Goal: Task Accomplishment & Management: Complete application form

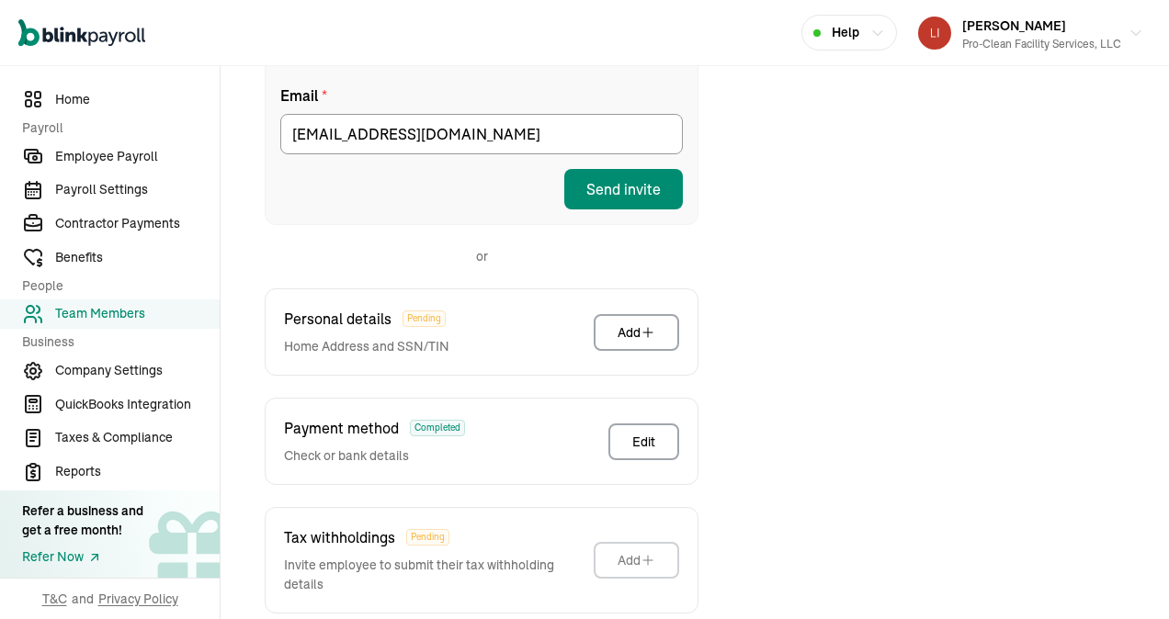
scroll to position [401, 0]
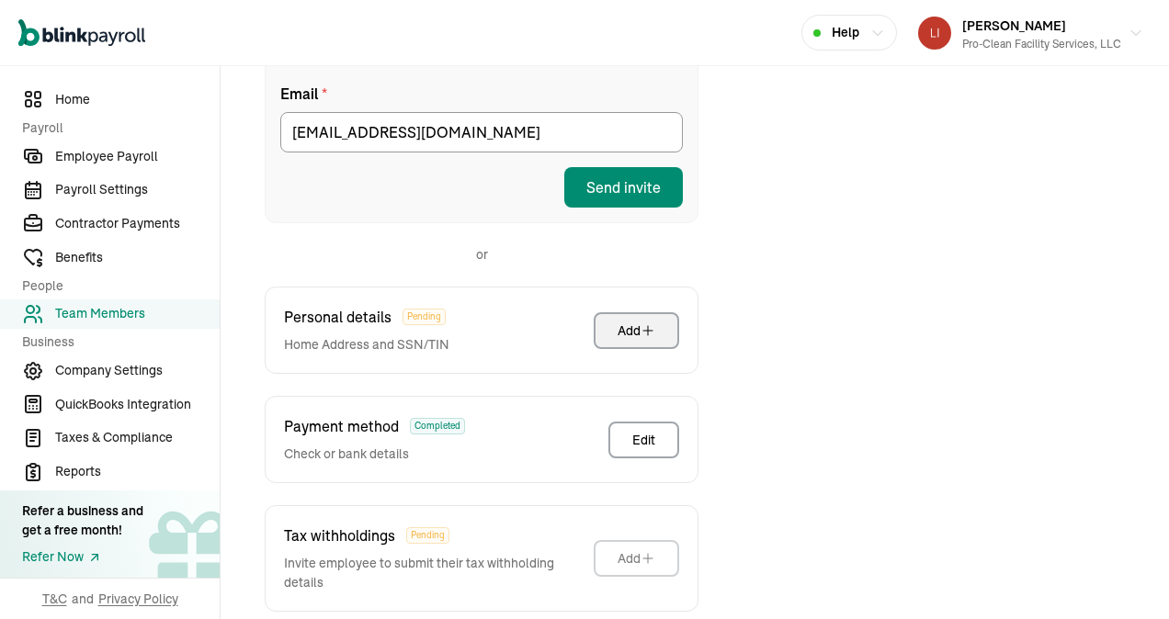
click at [634, 322] on div "Add" at bounding box center [637, 331] width 38 height 18
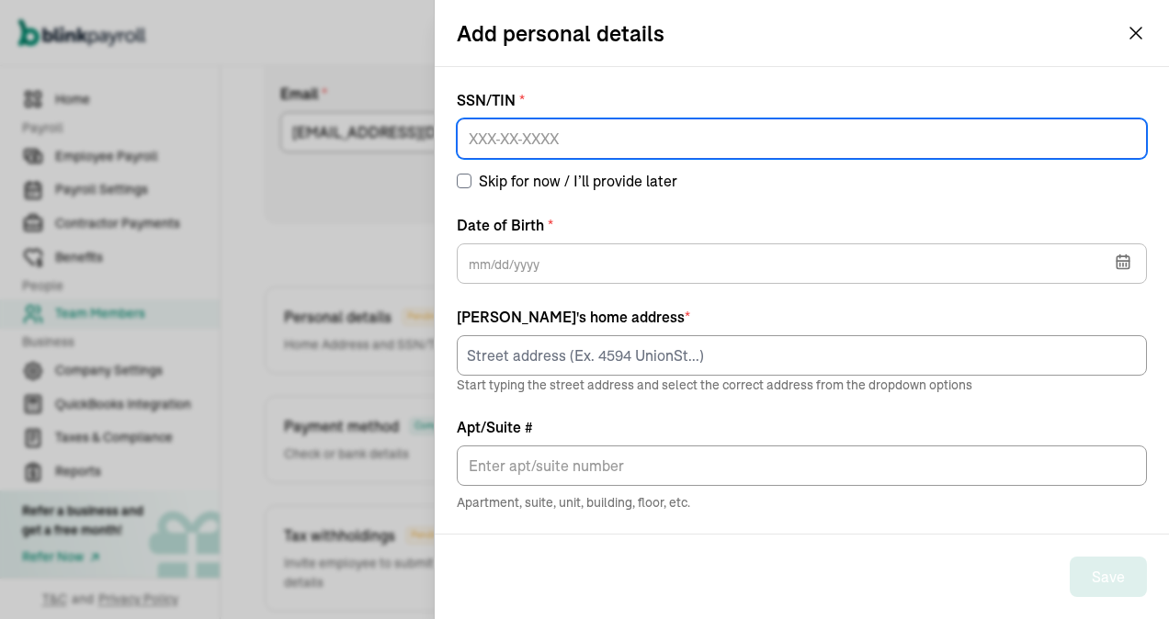
click at [527, 131] on input at bounding box center [802, 139] width 690 height 40
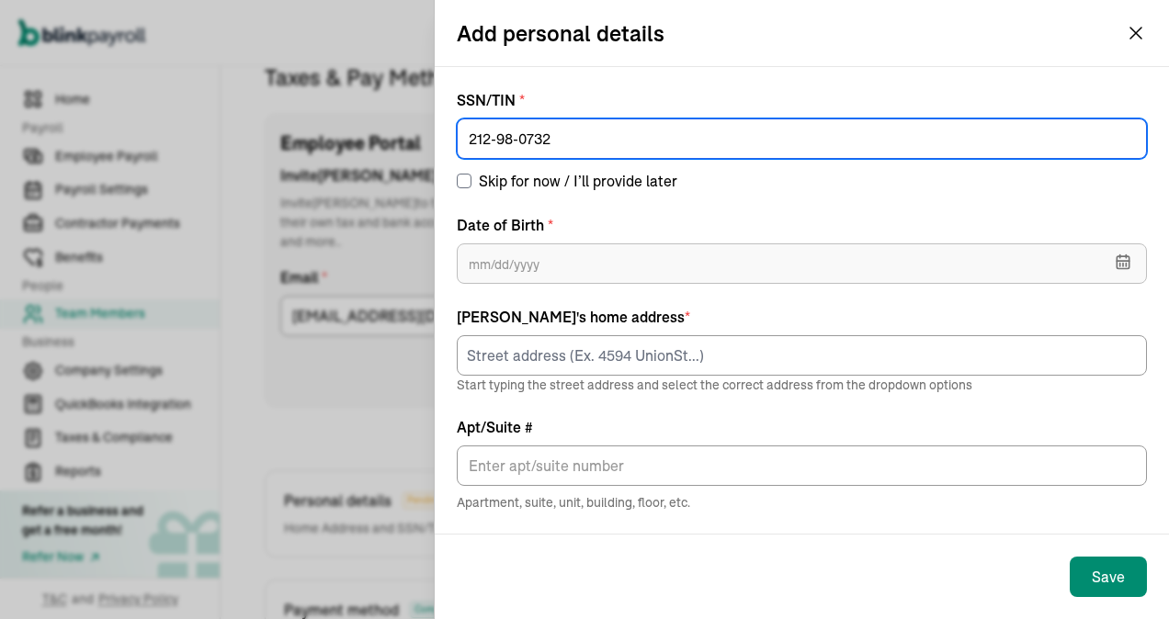
type input "212-98-0732"
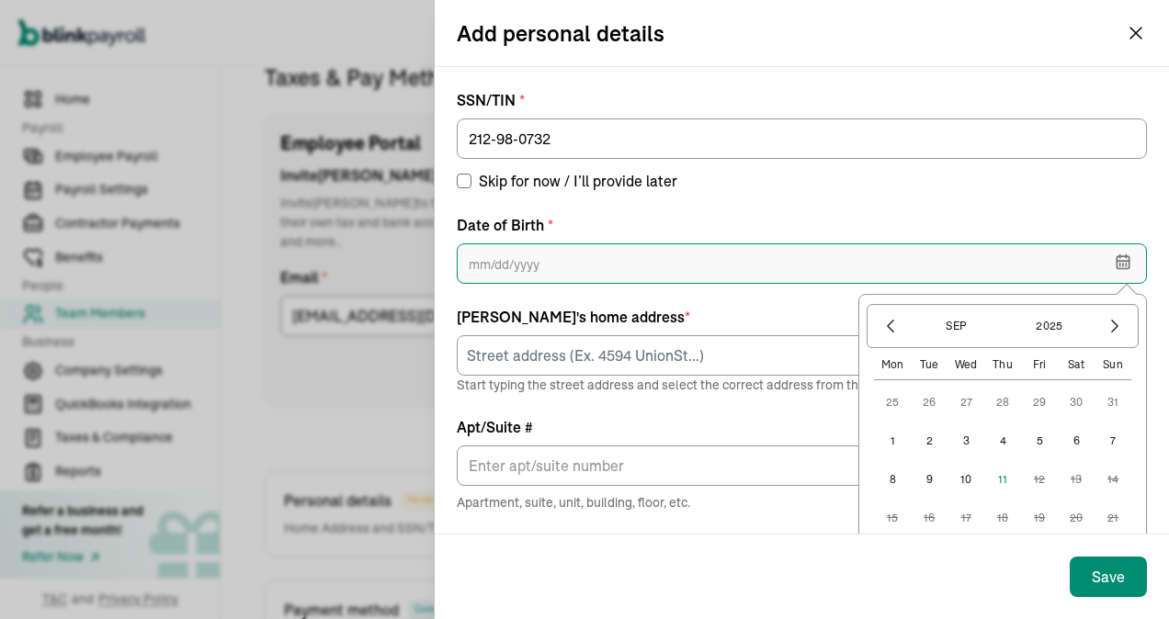
click at [483, 270] on input "text" at bounding box center [802, 264] width 690 height 40
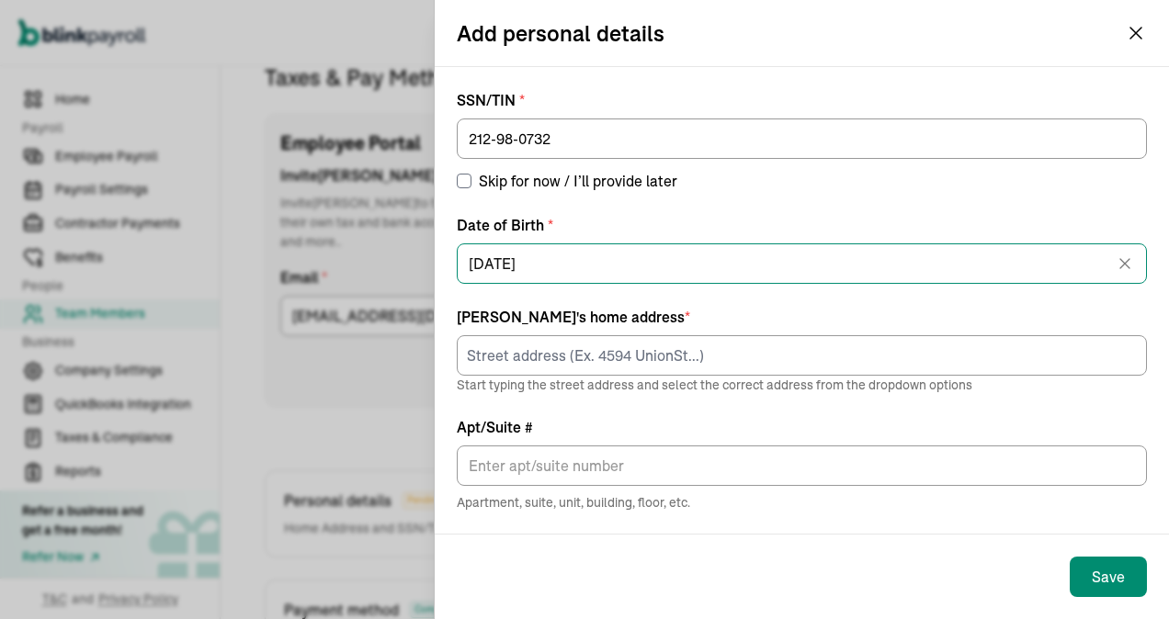
type input "[DATE]"
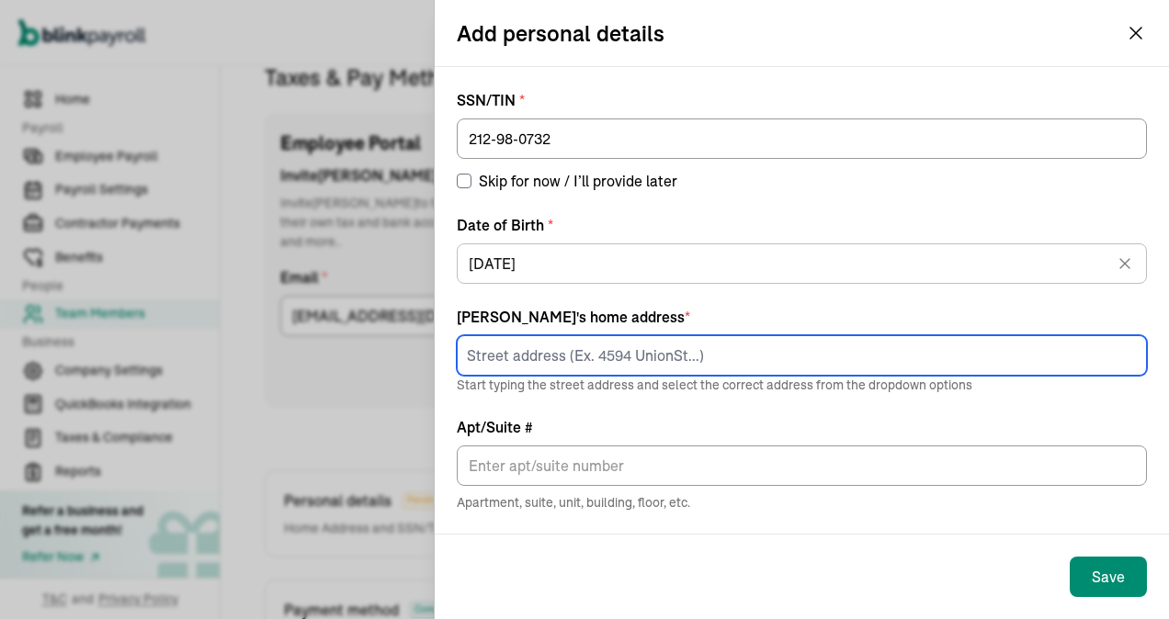
click at [517, 355] on input at bounding box center [802, 355] width 690 height 40
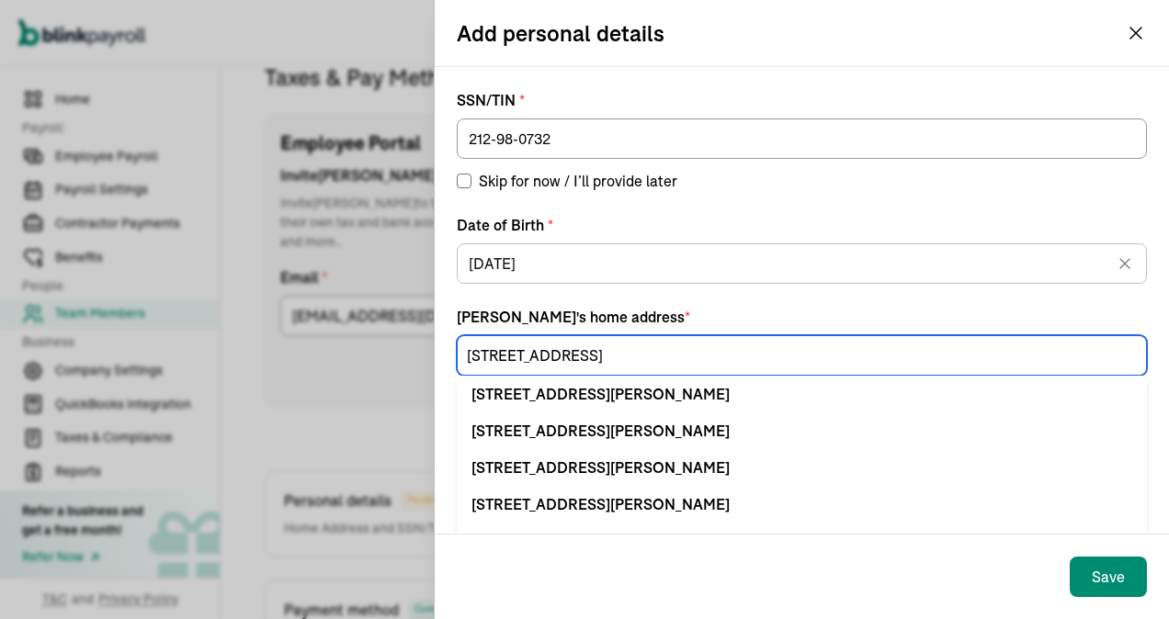
type input "[STREET_ADDRESS]"
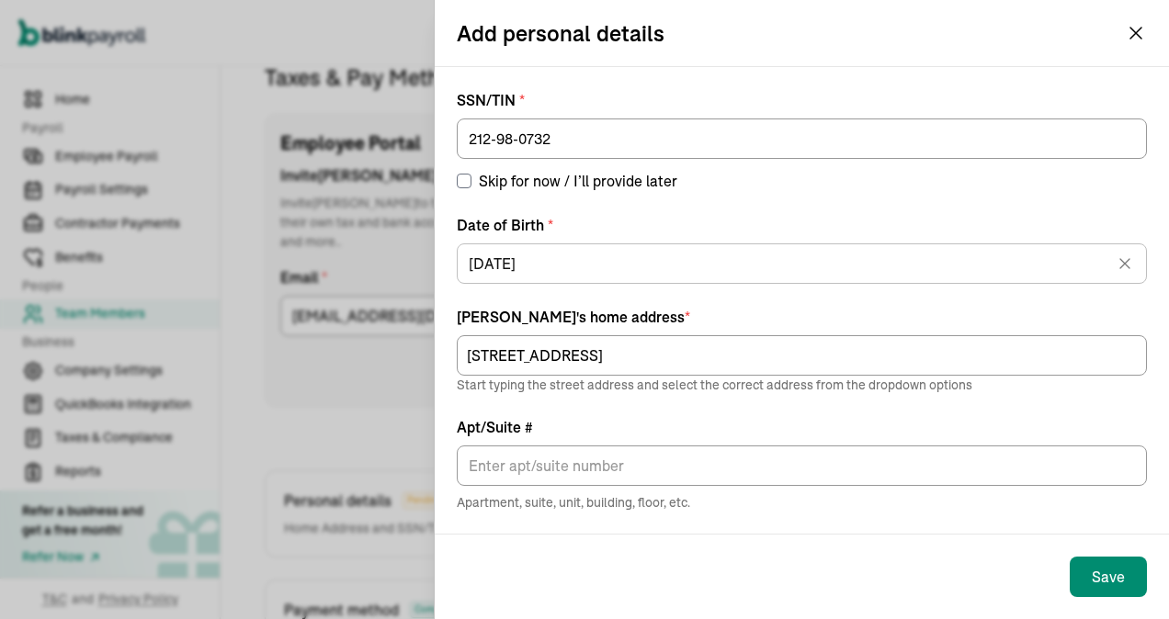
scroll to position [199, 0]
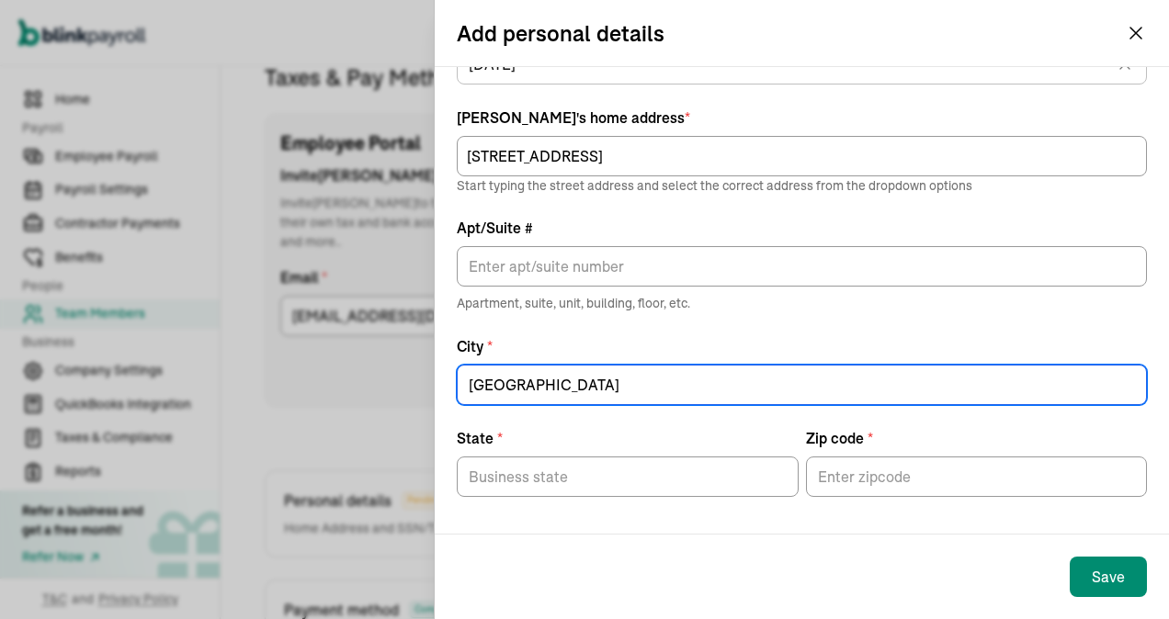
type input "[GEOGRAPHIC_DATA]"
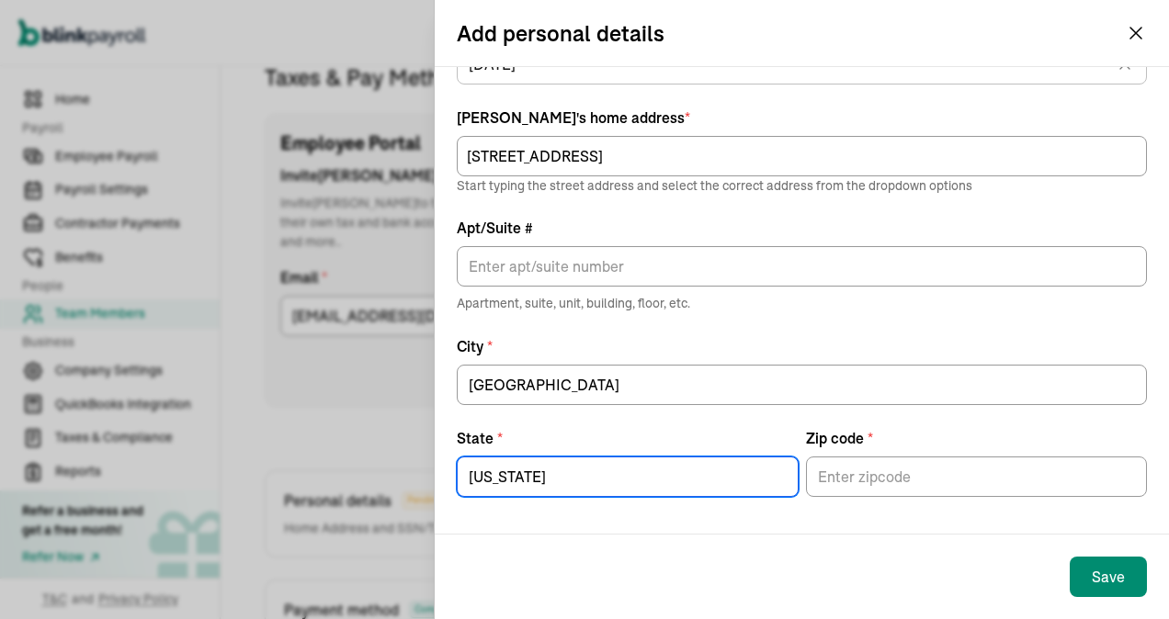
type input "[US_STATE]"
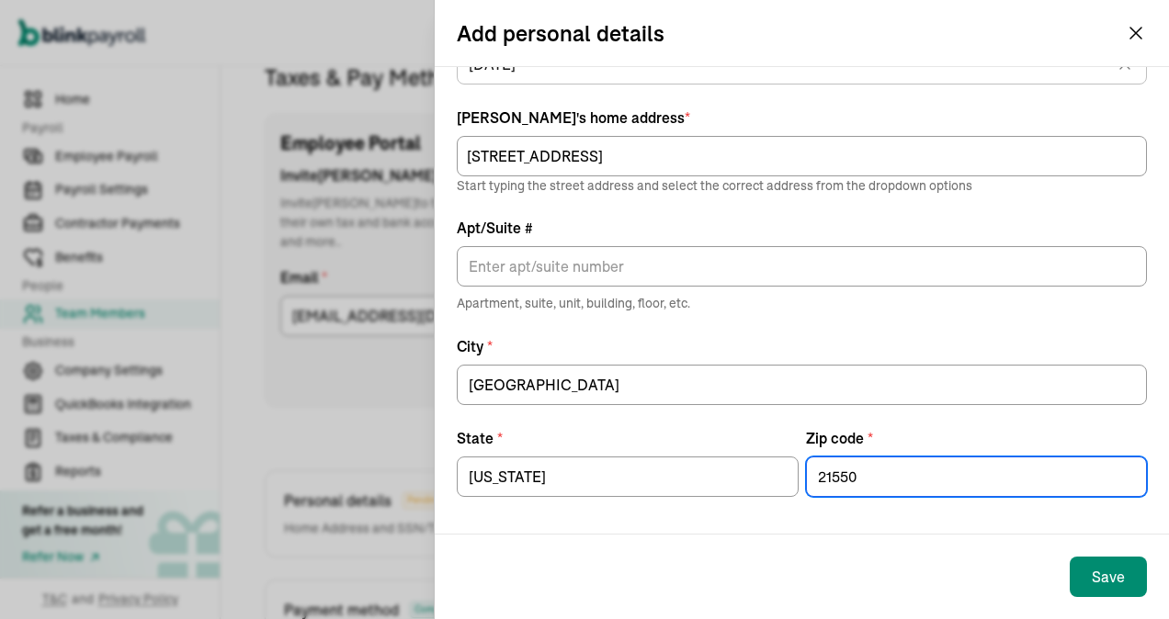
type input "21550"
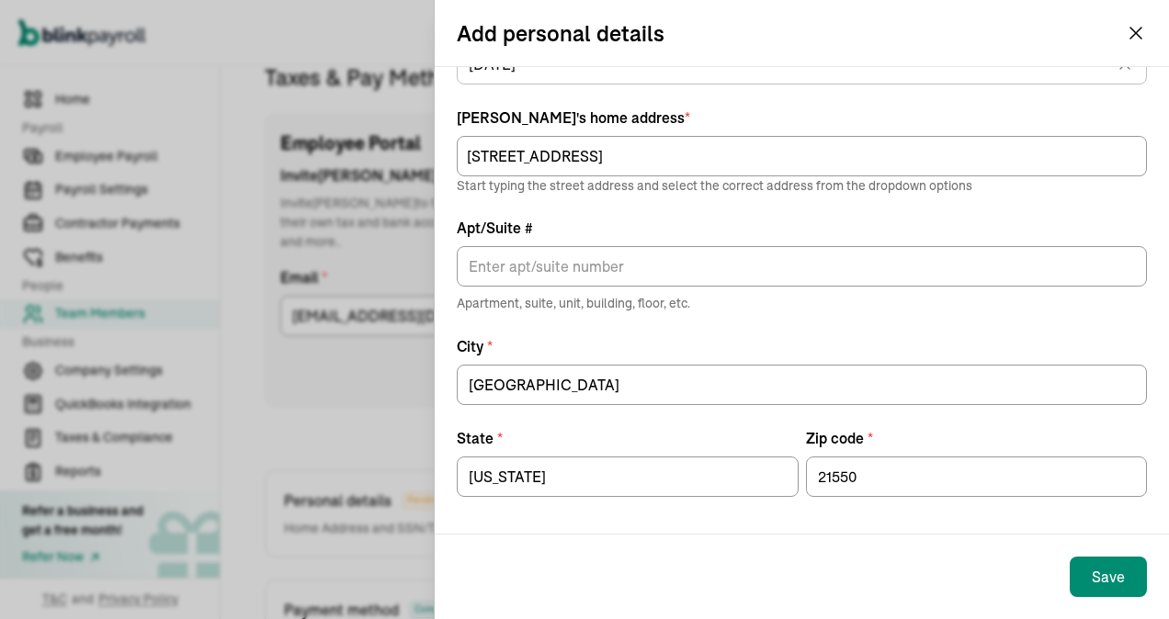
click at [683, 555] on div "Save" at bounding box center [802, 577] width 734 height 85
click at [1097, 577] on div "Save" at bounding box center [1108, 577] width 33 height 22
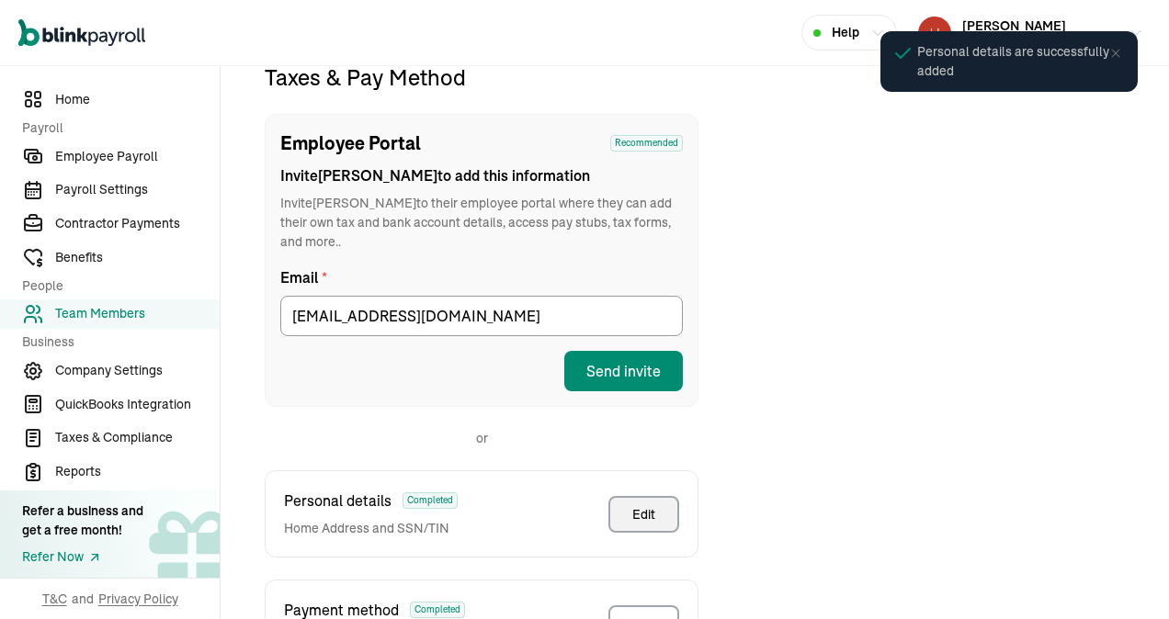
click at [614, 496] on button "Edit" at bounding box center [643, 514] width 71 height 37
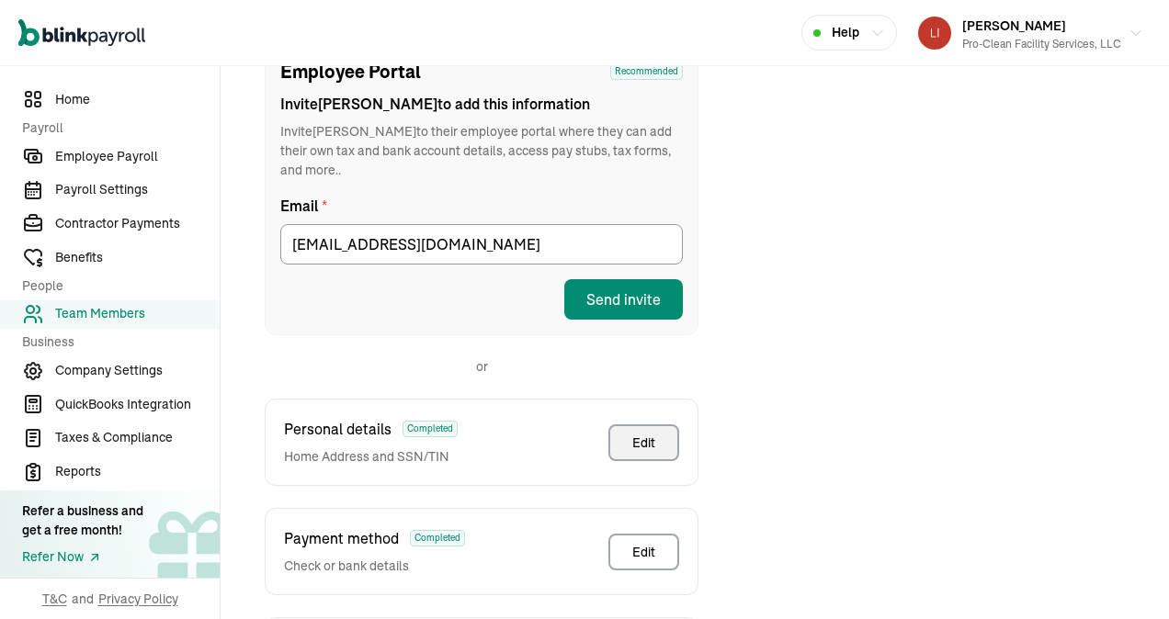
scroll to position [401, 0]
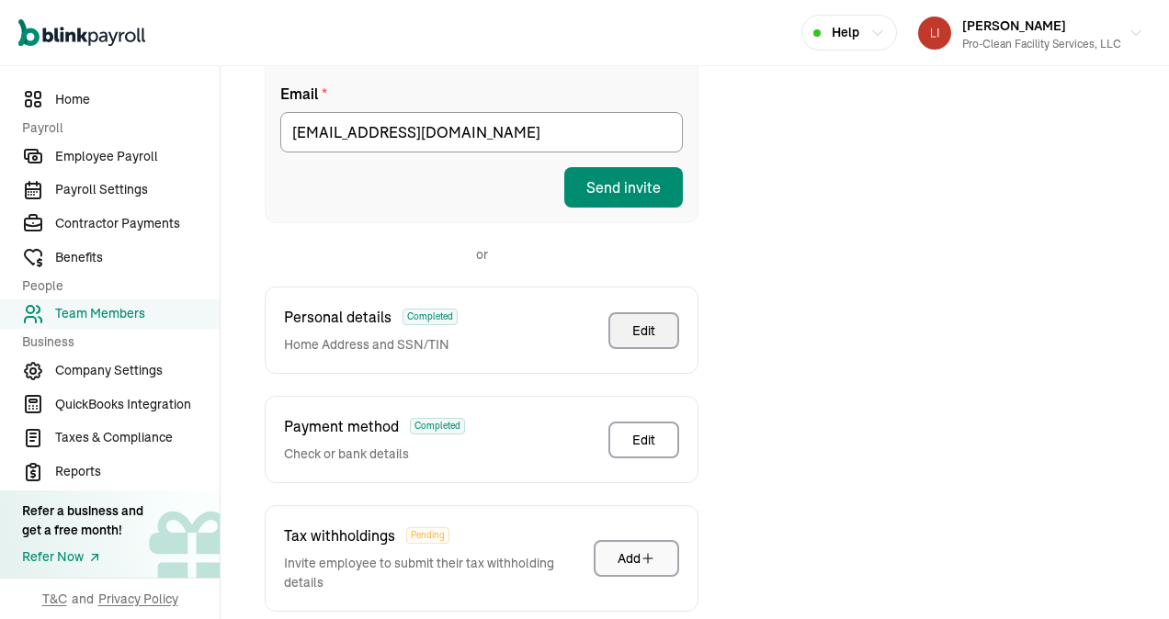
click at [640, 550] on div "Add" at bounding box center [637, 559] width 38 height 18
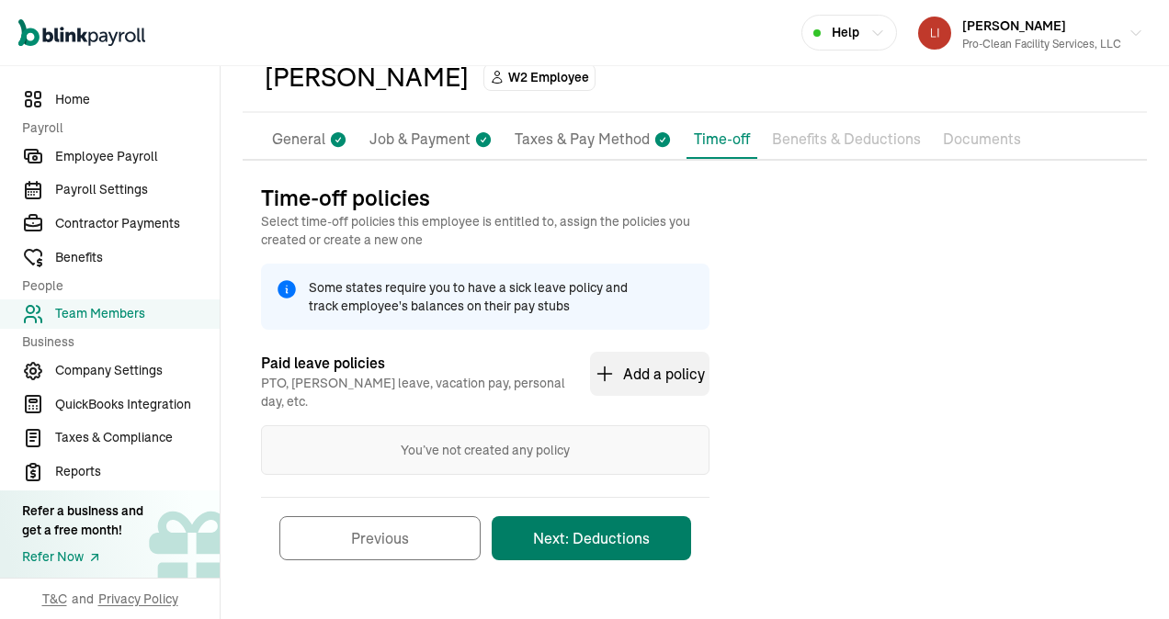
scroll to position [82, 0]
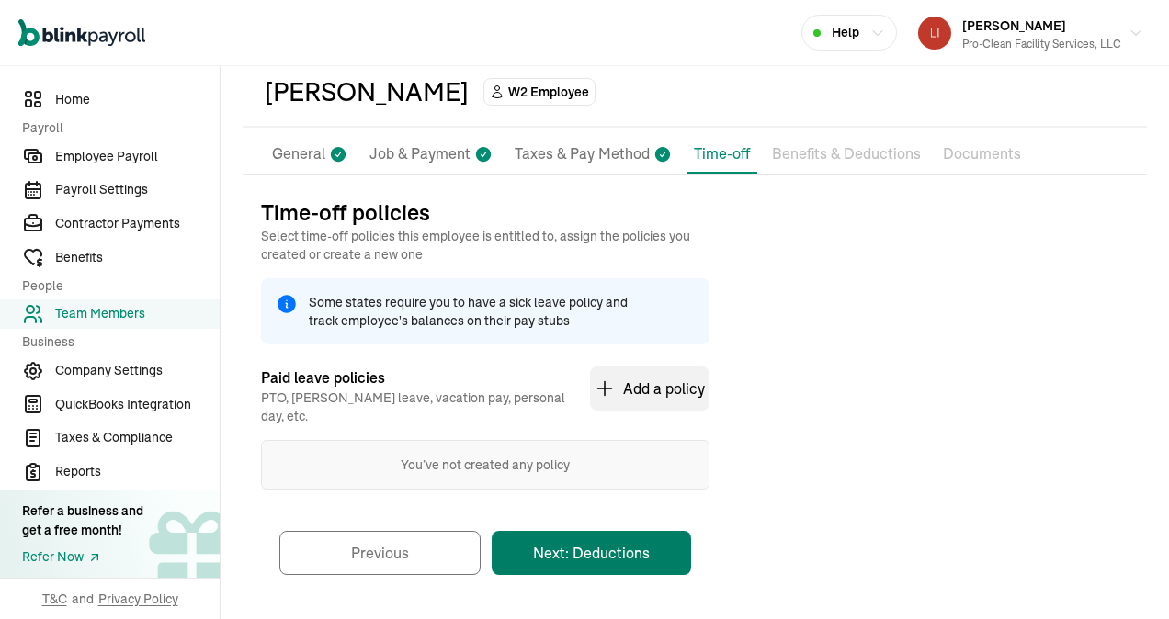
click at [590, 537] on button "Next: Deductions" at bounding box center [591, 553] width 199 height 44
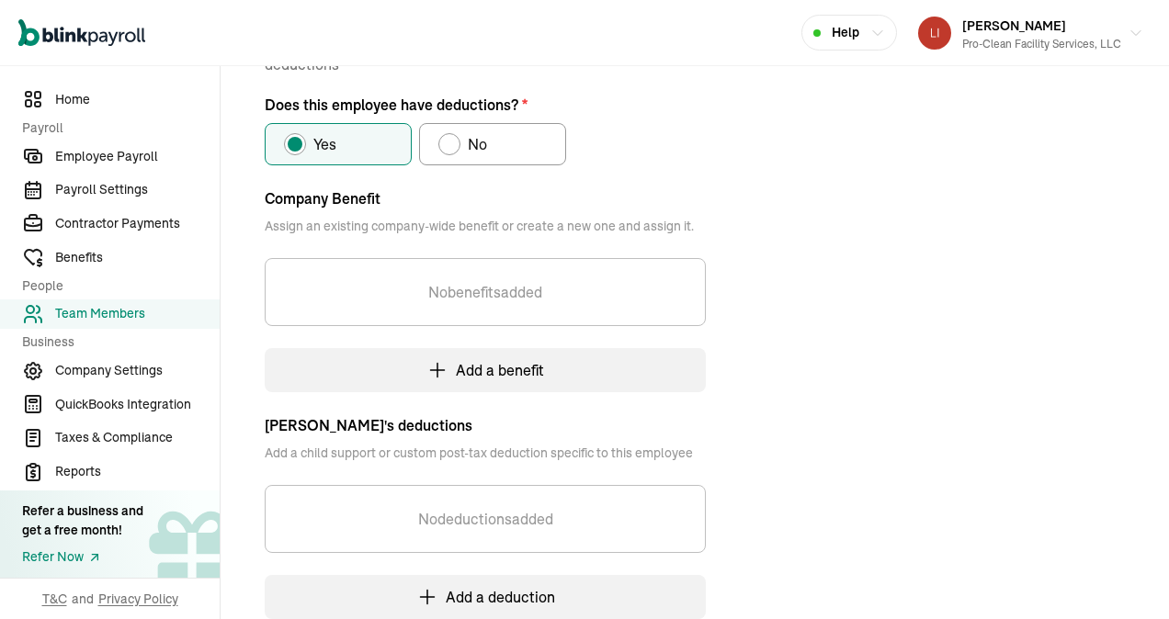
scroll to position [420, 0]
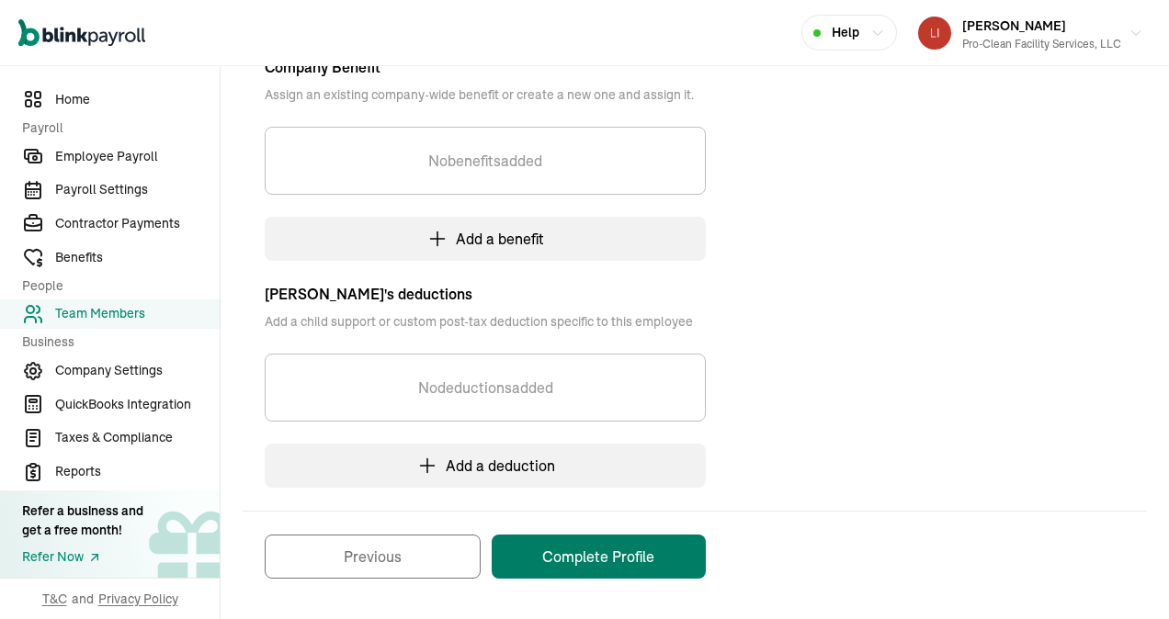
click at [594, 554] on button "Complete Profile" at bounding box center [599, 557] width 214 height 44
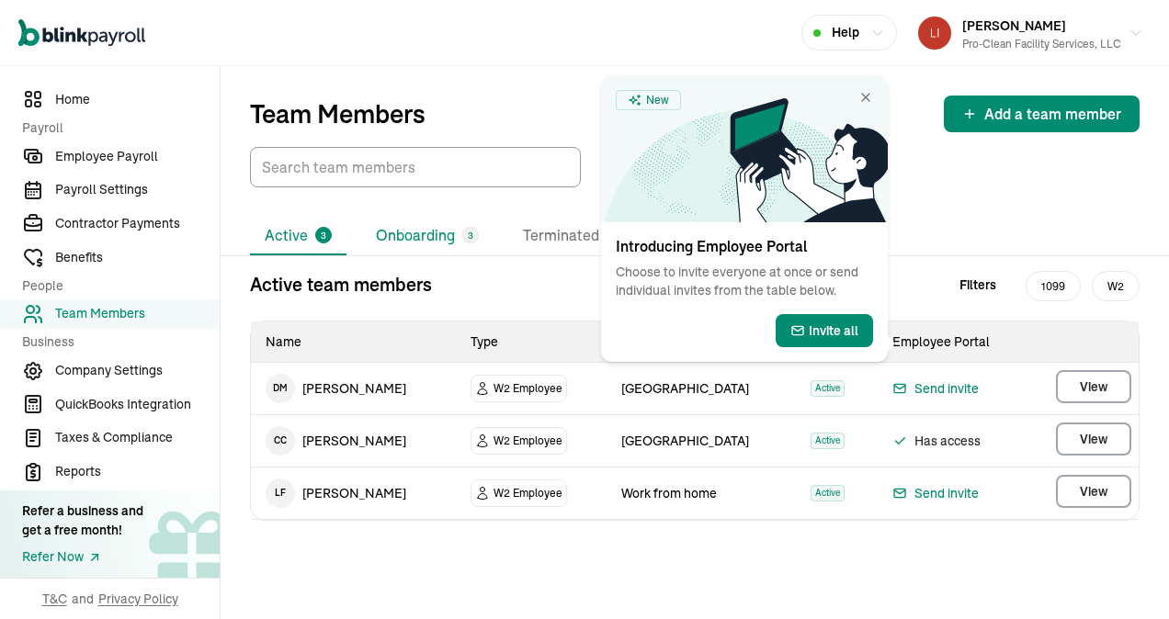
click at [434, 239] on li "Onboarding 3" at bounding box center [427, 236] width 132 height 39
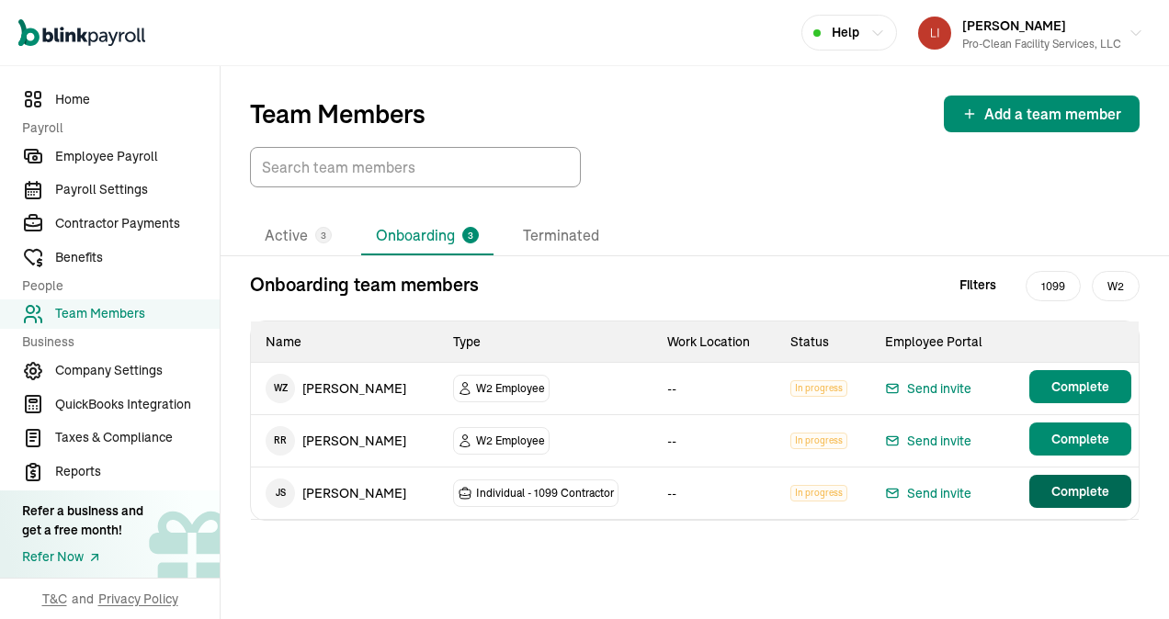
click at [1051, 495] on span "Complete" at bounding box center [1080, 491] width 58 height 18
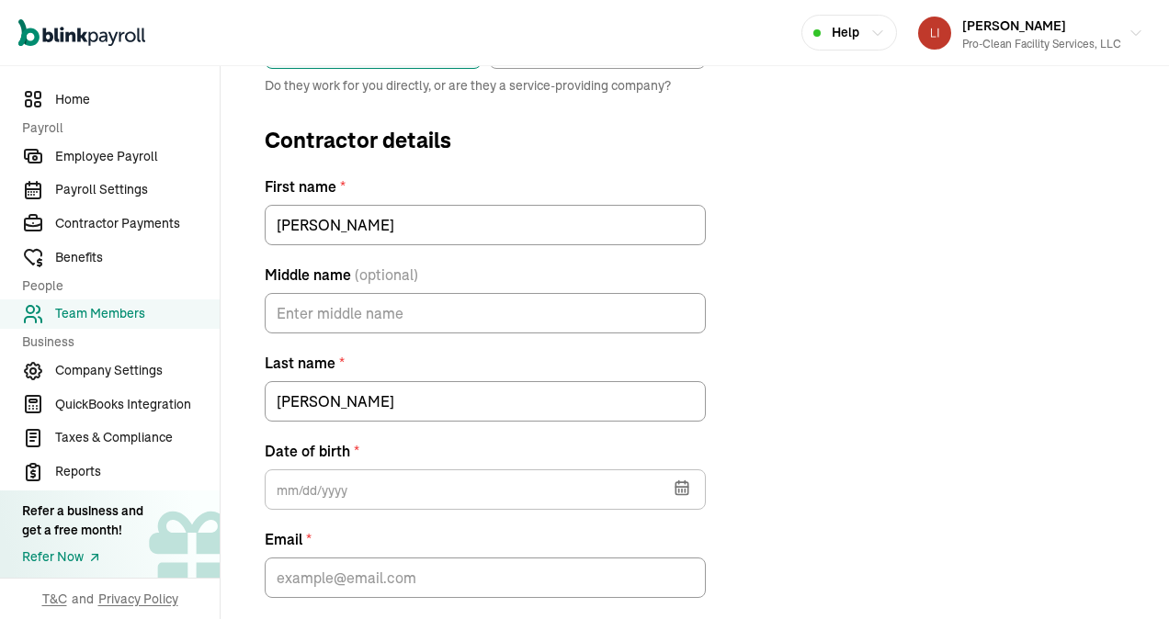
scroll to position [387, 0]
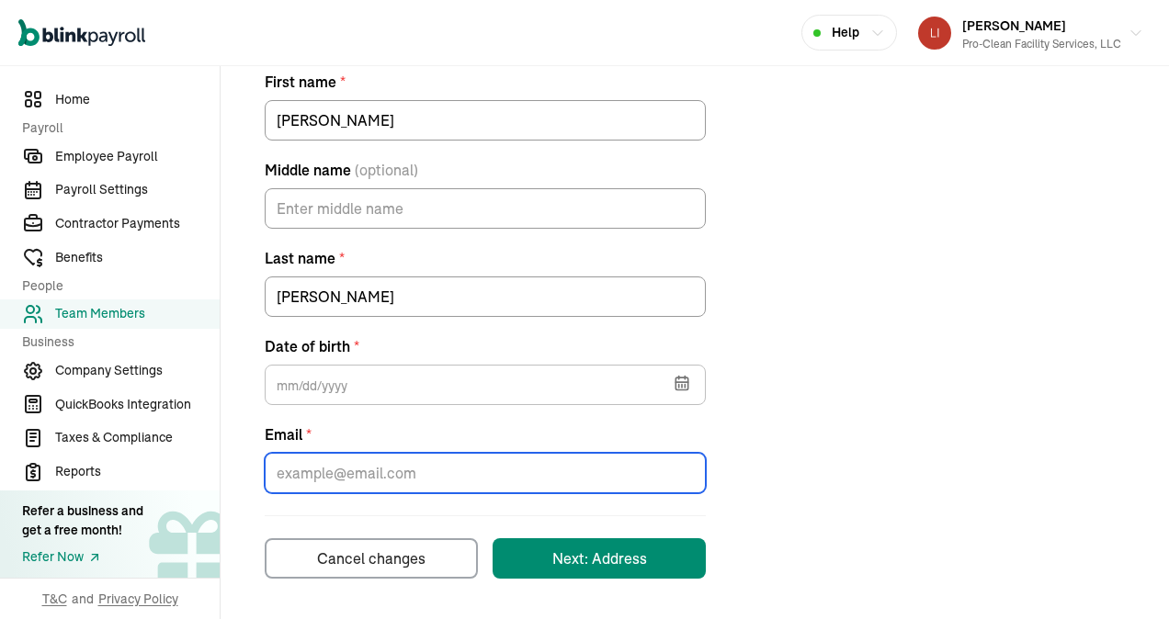
click at [419, 465] on input "Email *" at bounding box center [485, 473] width 441 height 40
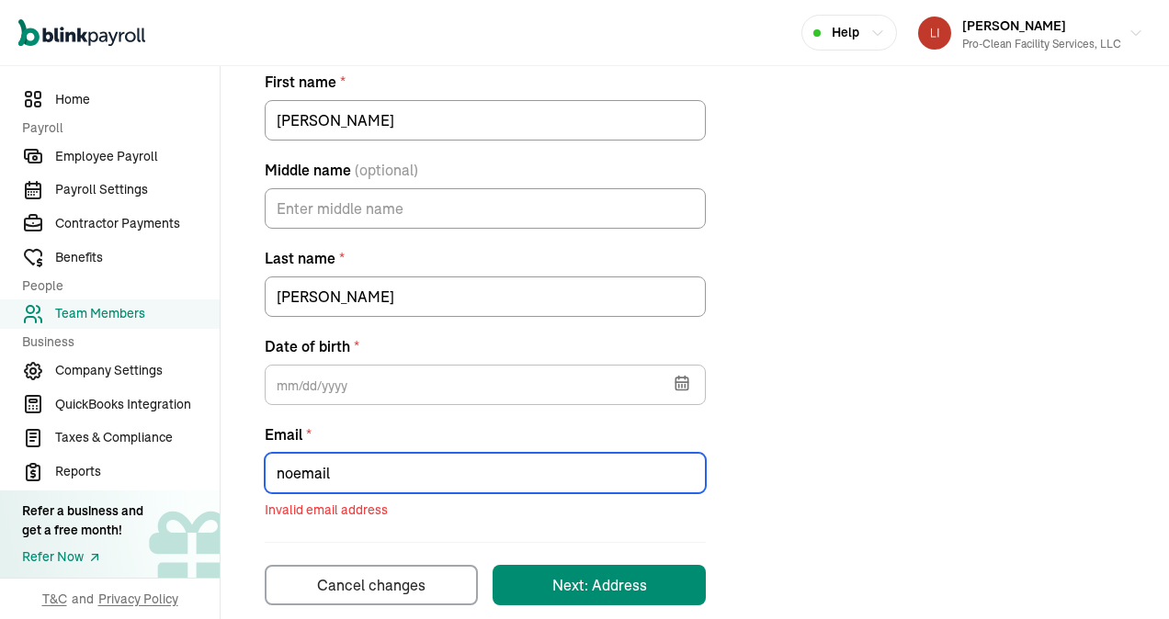
type input "[EMAIL_ADDRESS][DOMAIN_NAME]"
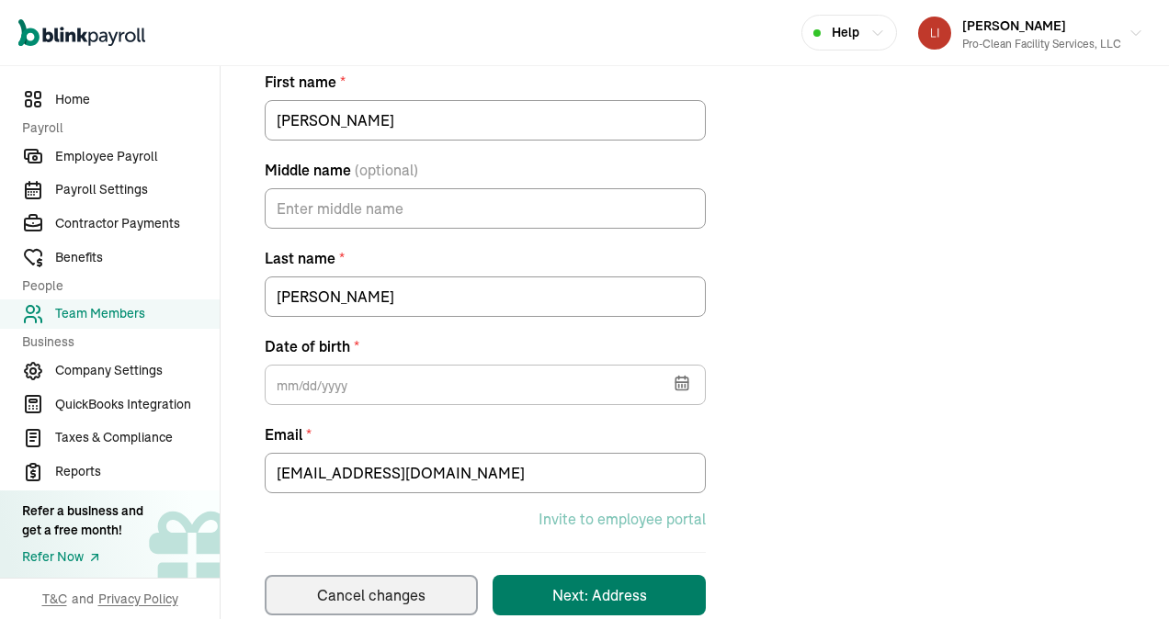
click at [592, 583] on button "Next: Address" at bounding box center [599, 595] width 213 height 40
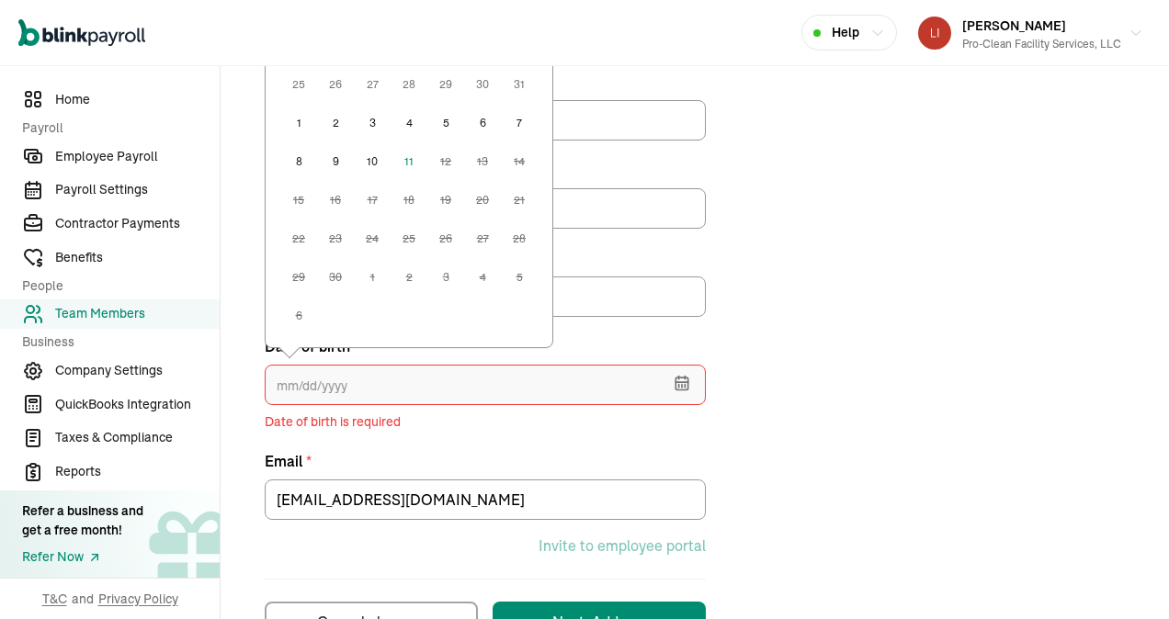
click at [352, 381] on input "text" at bounding box center [485, 385] width 441 height 40
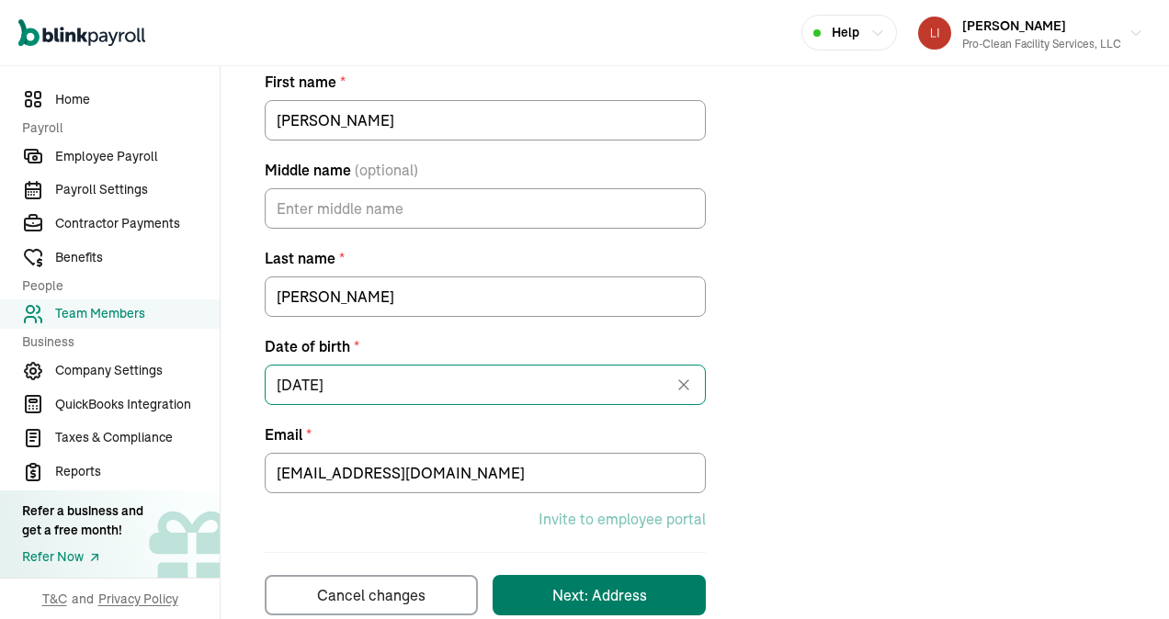
type input "[DATE]"
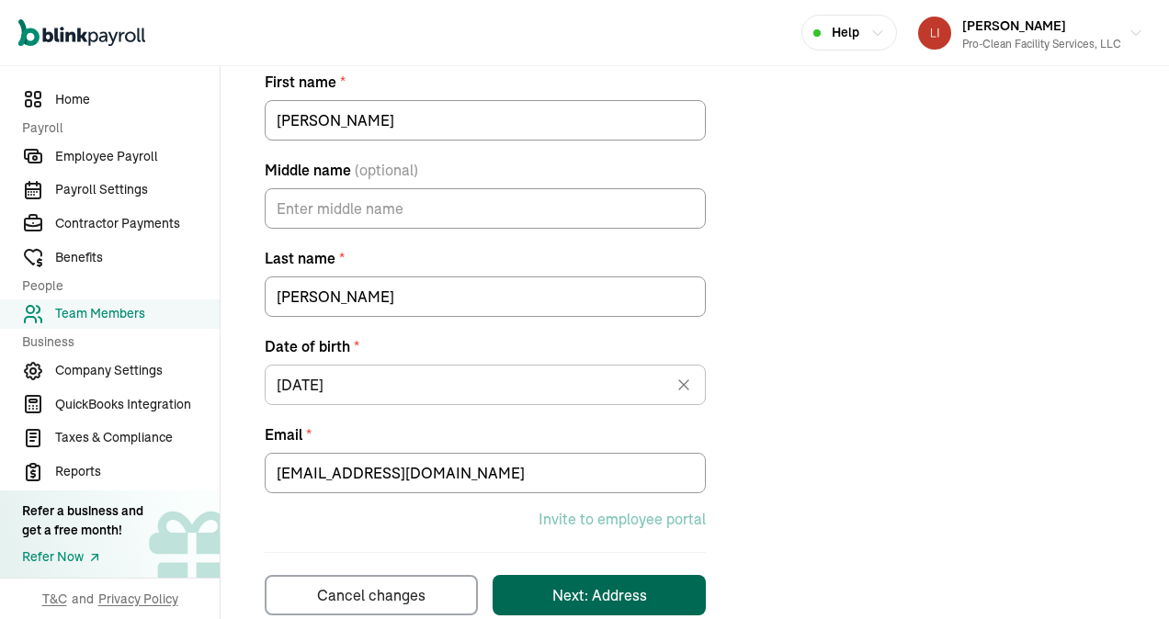
click at [605, 594] on div "Next: Address" at bounding box center [599, 595] width 95 height 22
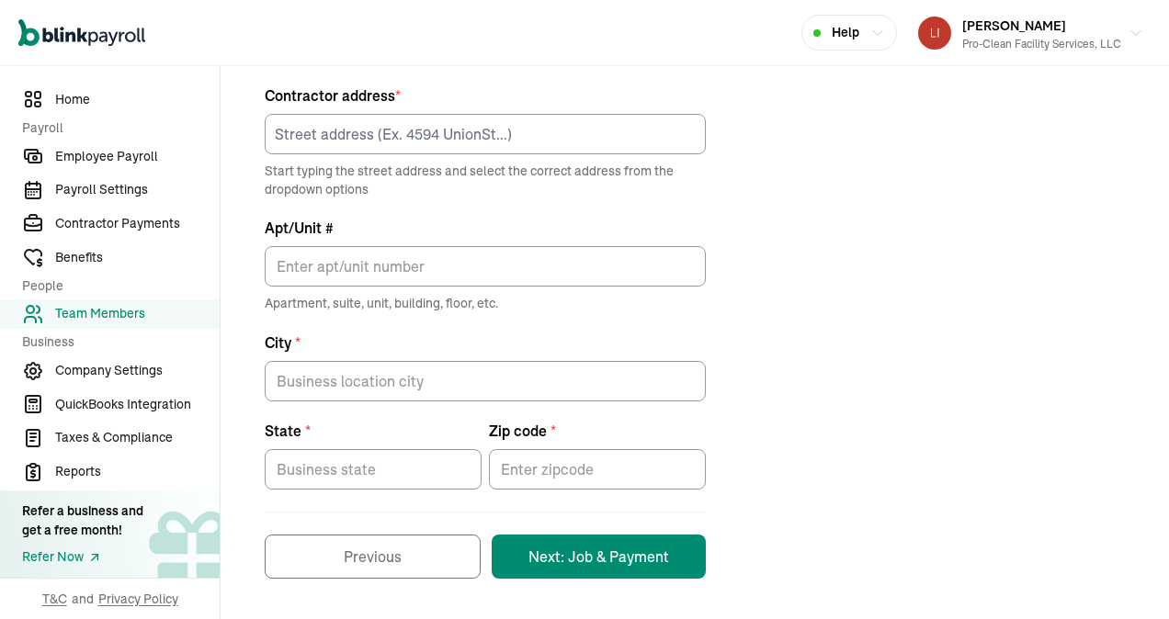
scroll to position [195, 0]
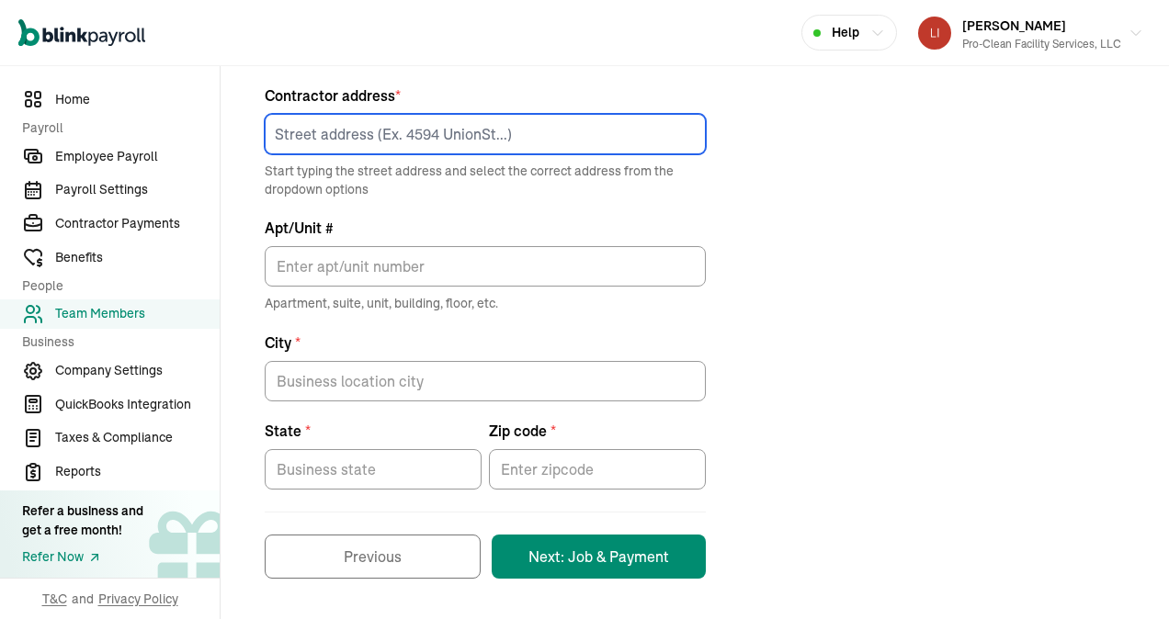
click at [312, 138] on input at bounding box center [485, 134] width 441 height 40
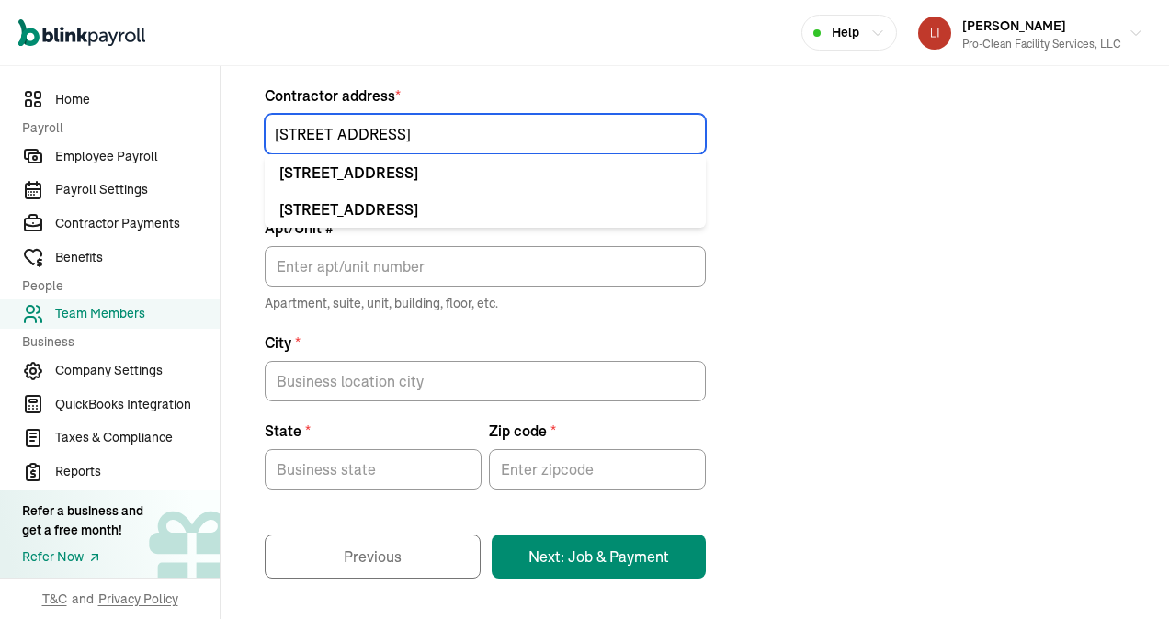
type input "[STREET_ADDRESS]"
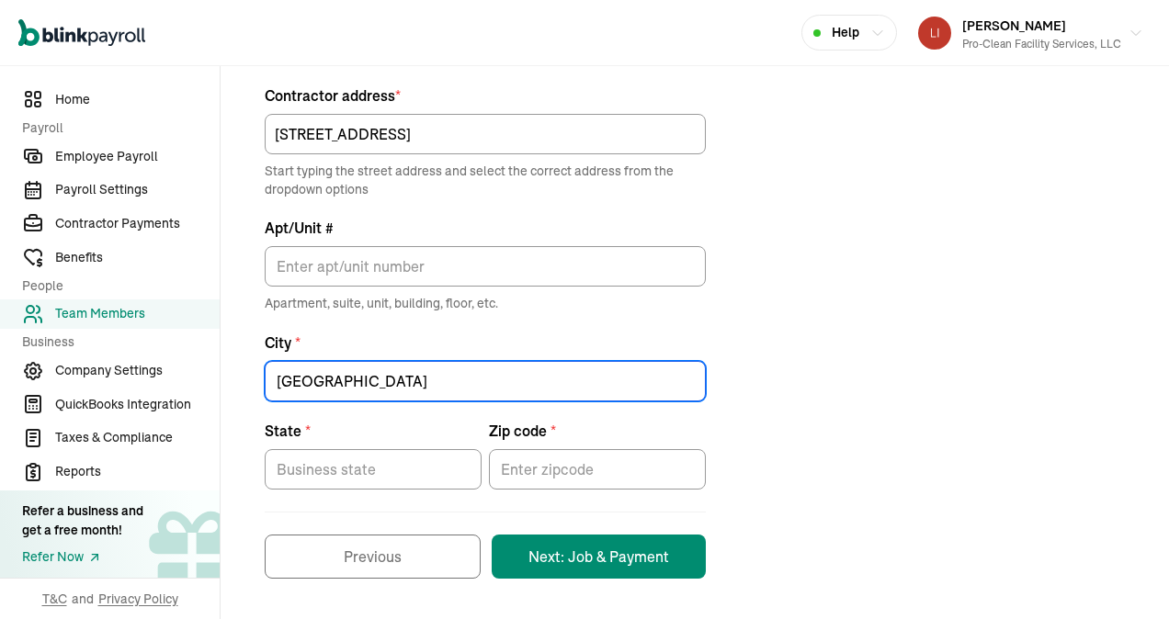
type input "[GEOGRAPHIC_DATA]"
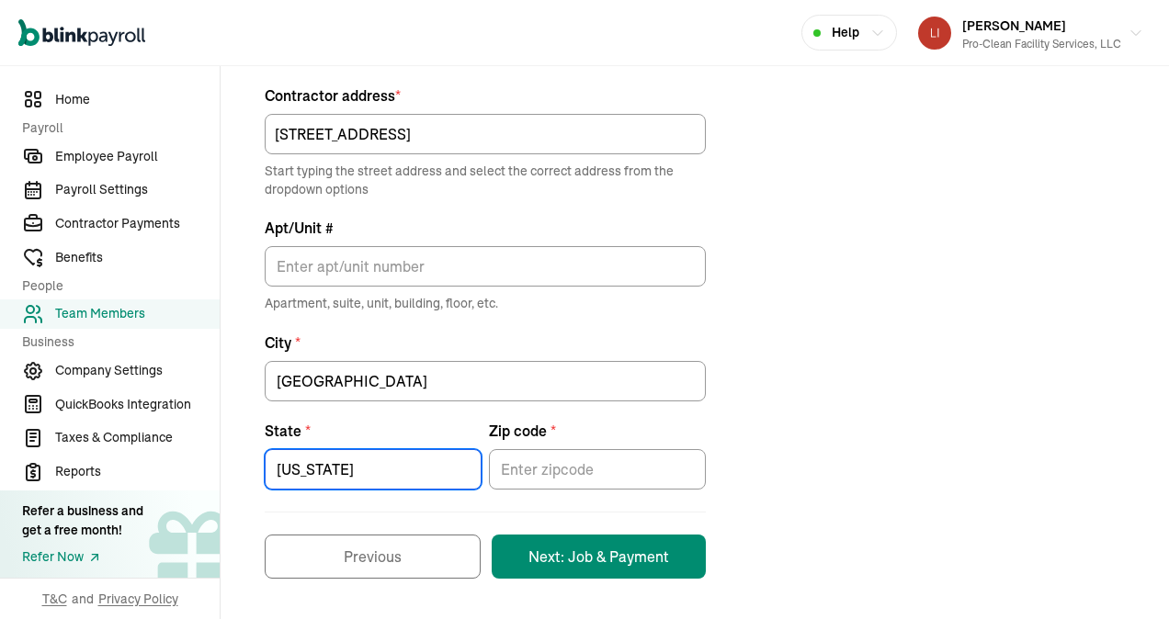
type input "[US_STATE]"
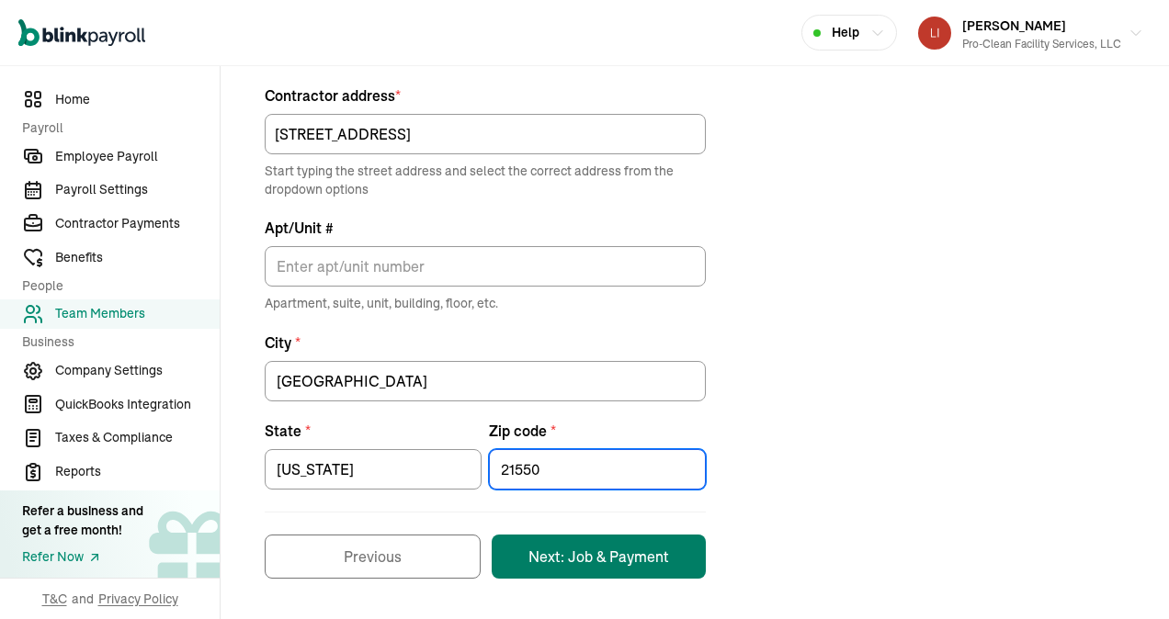
type input "21550"
click at [510, 552] on button "Next: Job & Payment" at bounding box center [599, 557] width 214 height 44
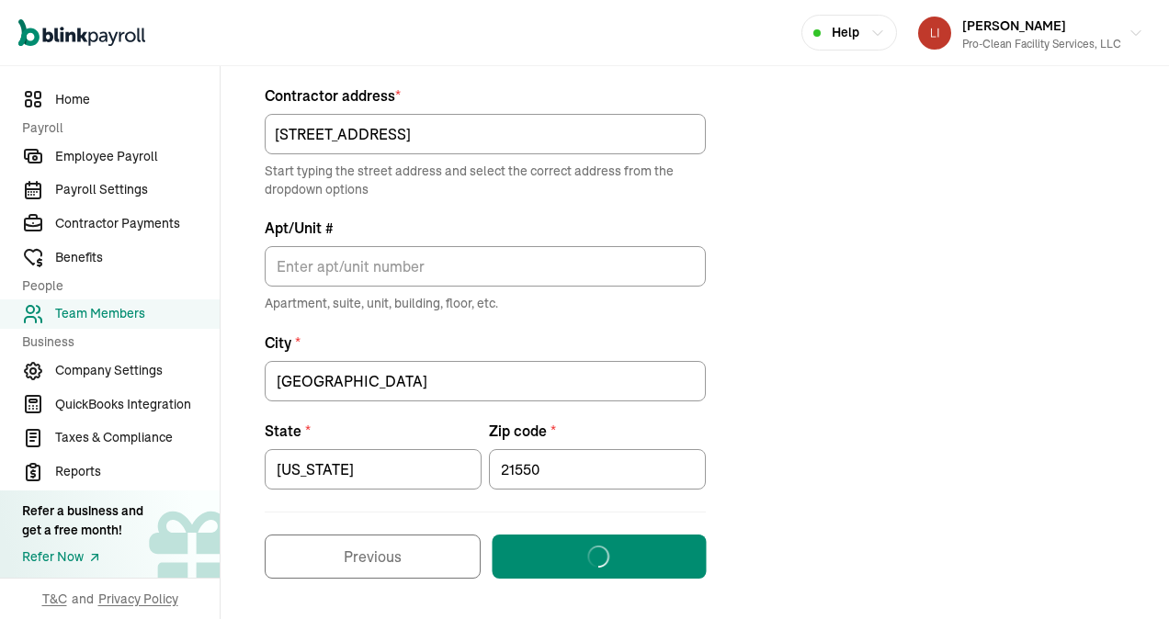
scroll to position [217, 0]
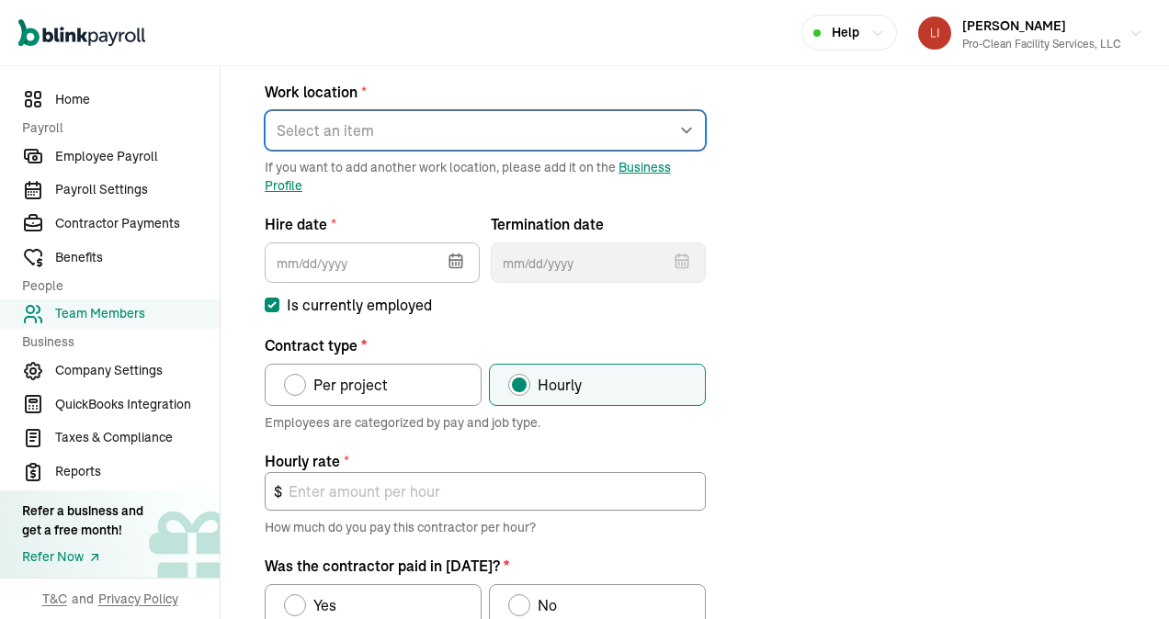
click at [381, 130] on select "Select an item [GEOGRAPHIC_DATA] [PERSON_NAME]'s home address Works from home" at bounding box center [485, 130] width 441 height 40
select select "[STREET_ADDRESS]"
click at [265, 110] on select "Select an item [GEOGRAPHIC_DATA] [PERSON_NAME]'s home address Works from home" at bounding box center [485, 130] width 441 height 40
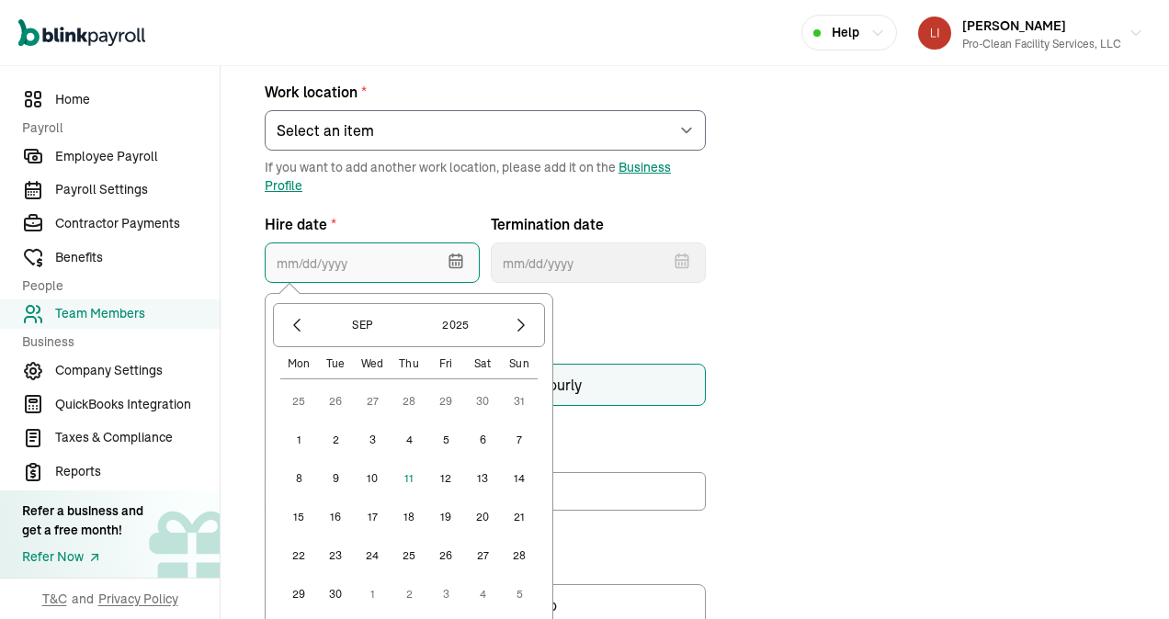
click at [368, 259] on input "text" at bounding box center [372, 263] width 215 height 40
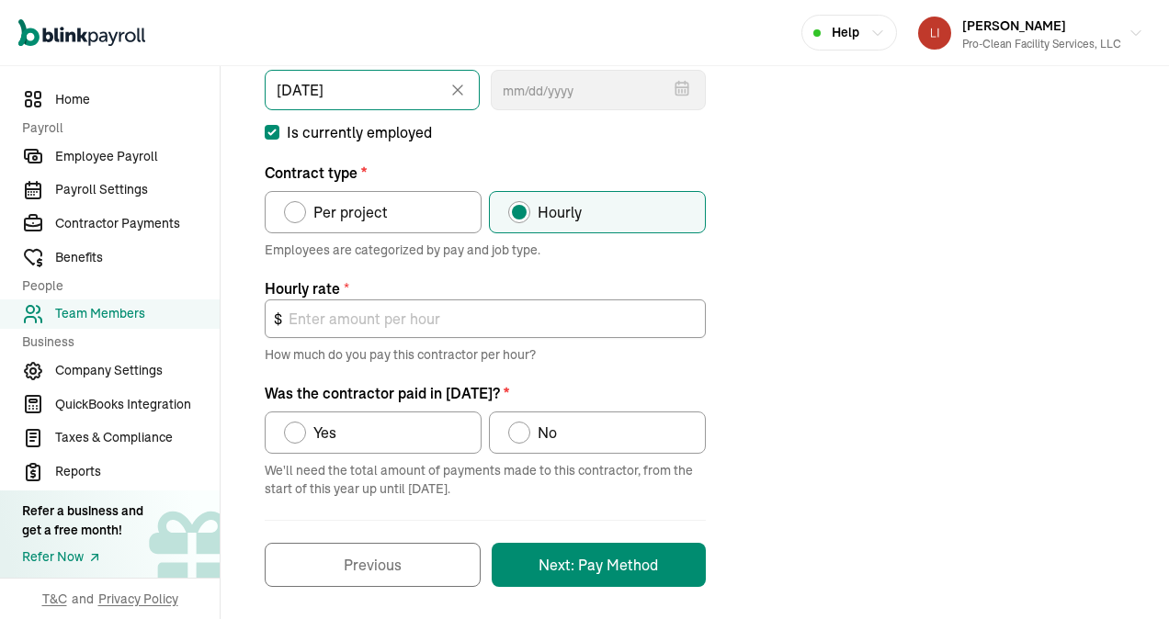
scroll to position [398, 0]
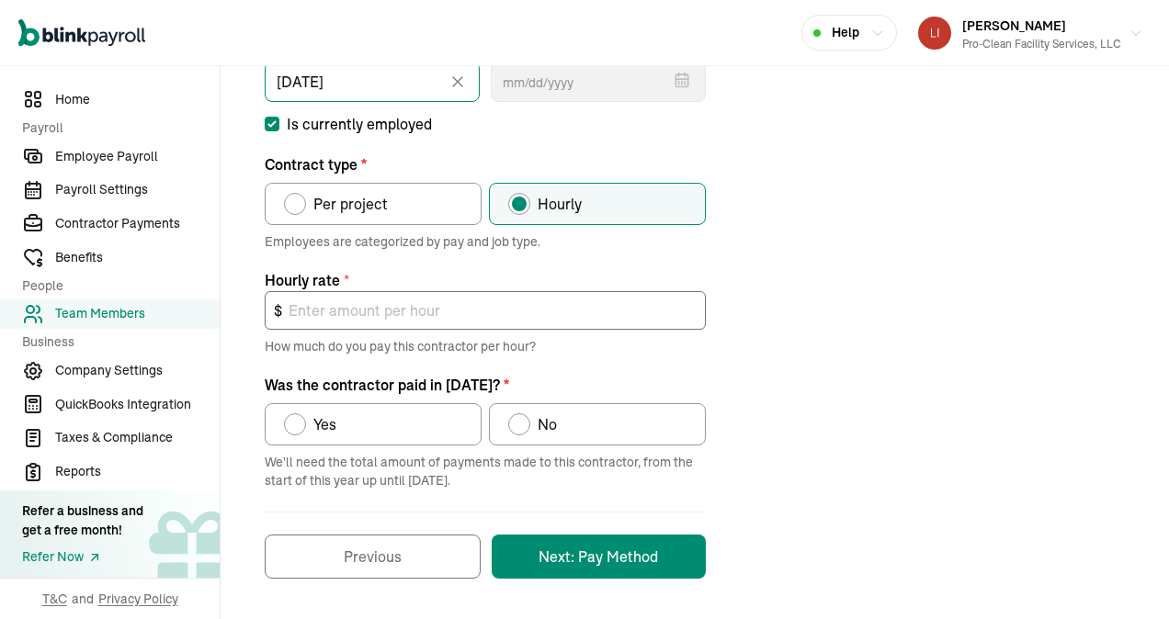
type input "[DATE]"
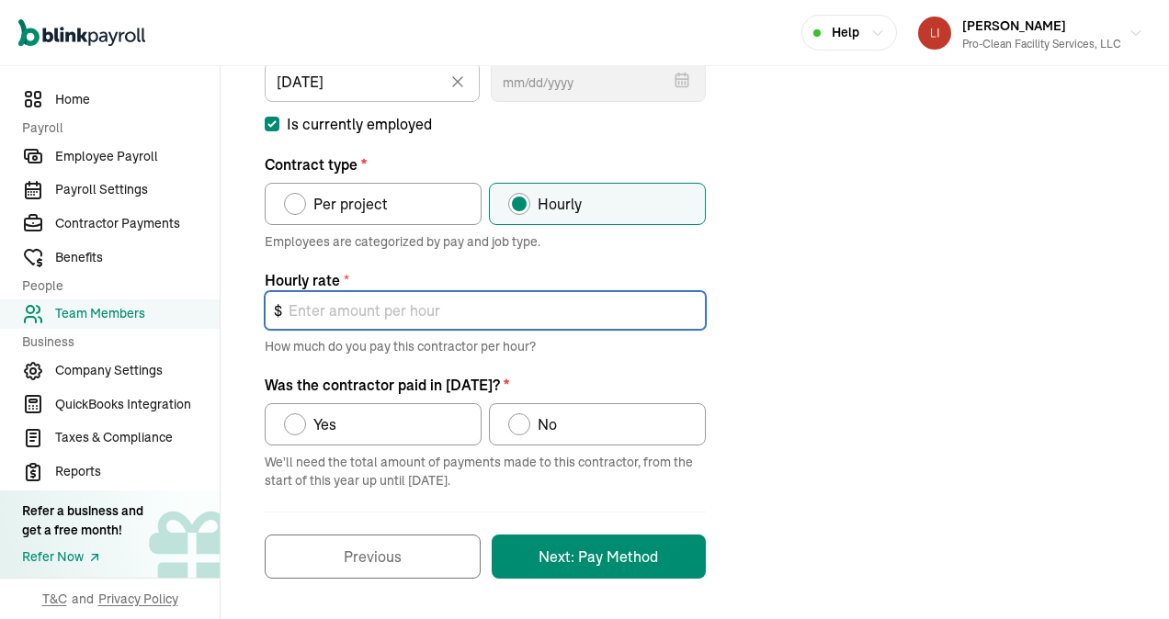
click at [368, 311] on input "text" at bounding box center [485, 310] width 441 height 39
type input "18.00"
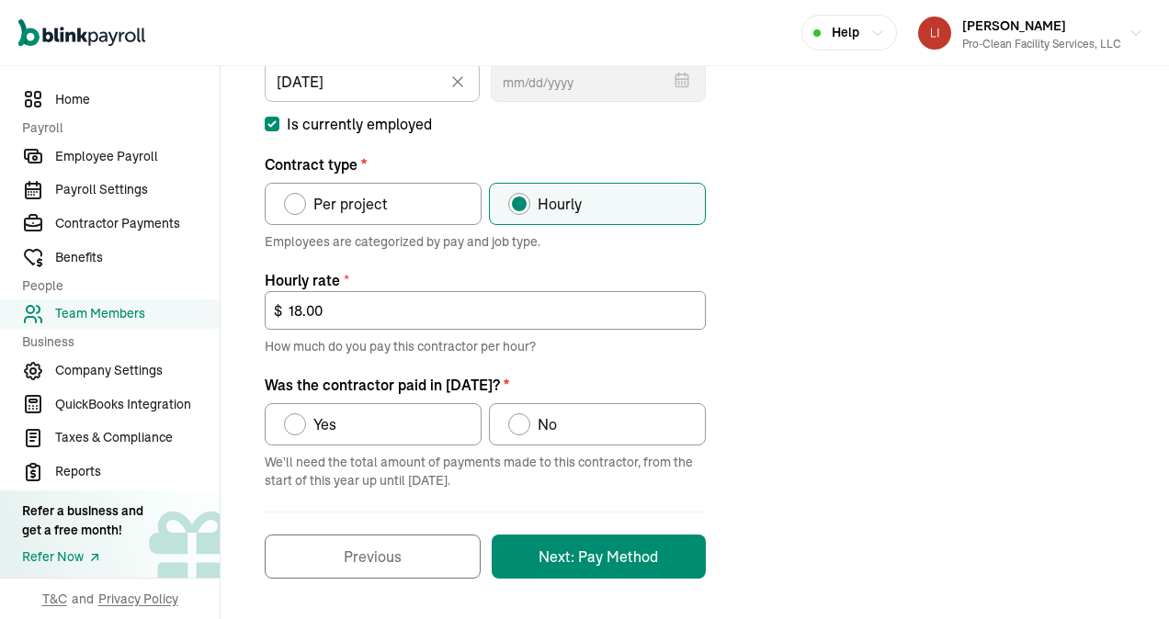
click at [300, 429] on div "Was the contractor paid in 2025?" at bounding box center [295, 424] width 15 height 15
click at [298, 427] on input "Yes" at bounding box center [290, 420] width 15 height 15
radio input "true"
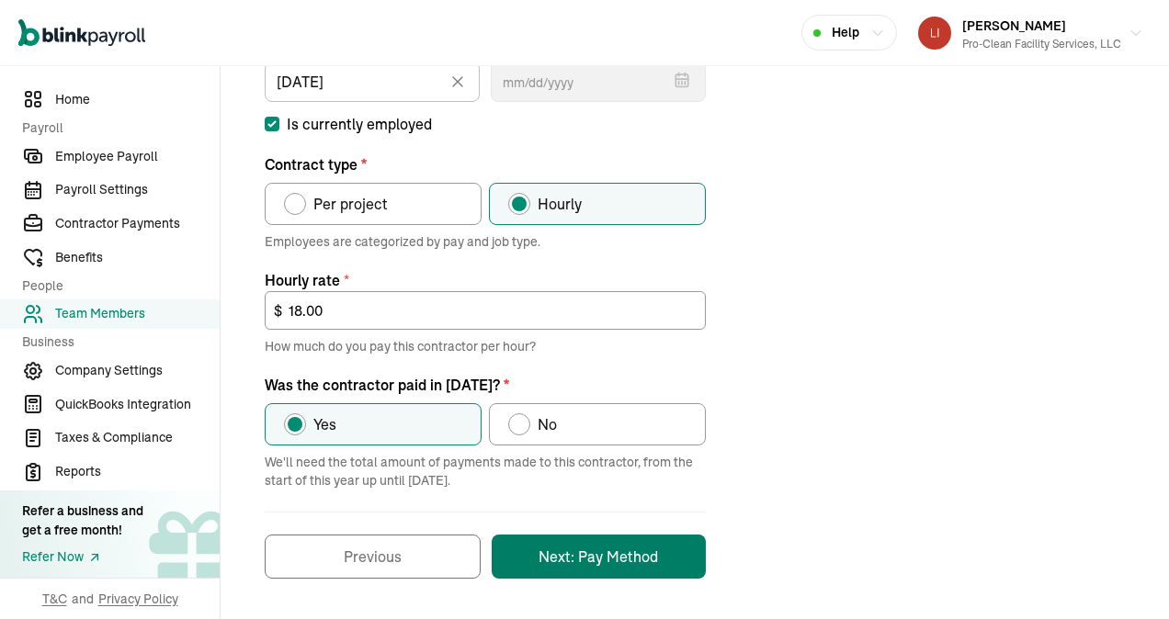
click at [609, 546] on button "Next: Pay Method" at bounding box center [599, 557] width 214 height 44
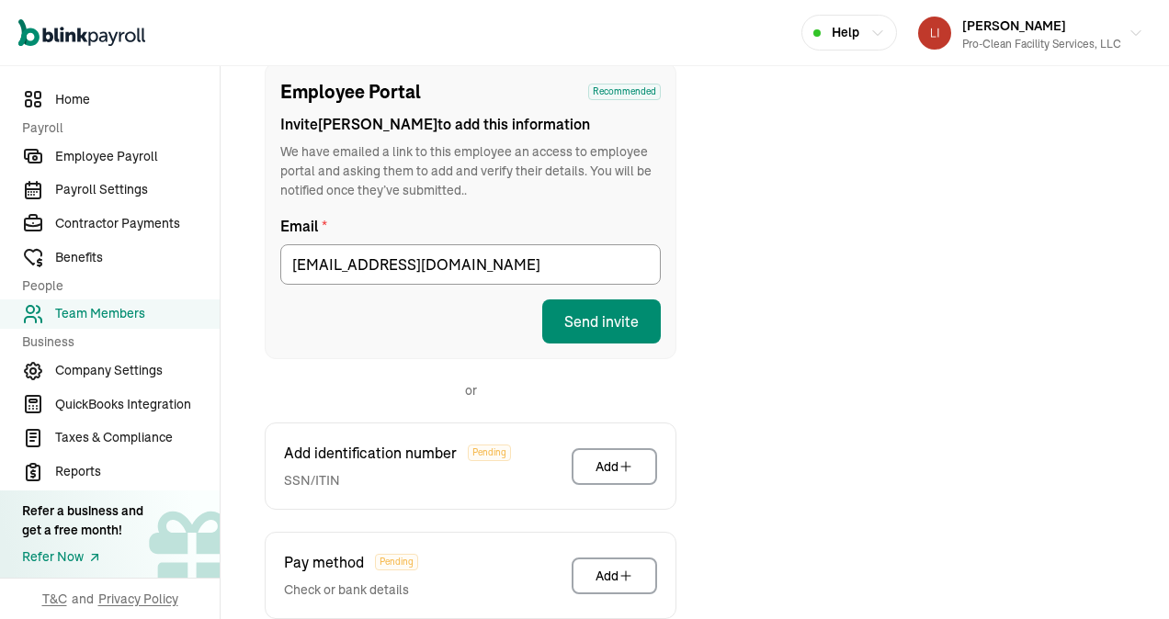
scroll to position [309, 0]
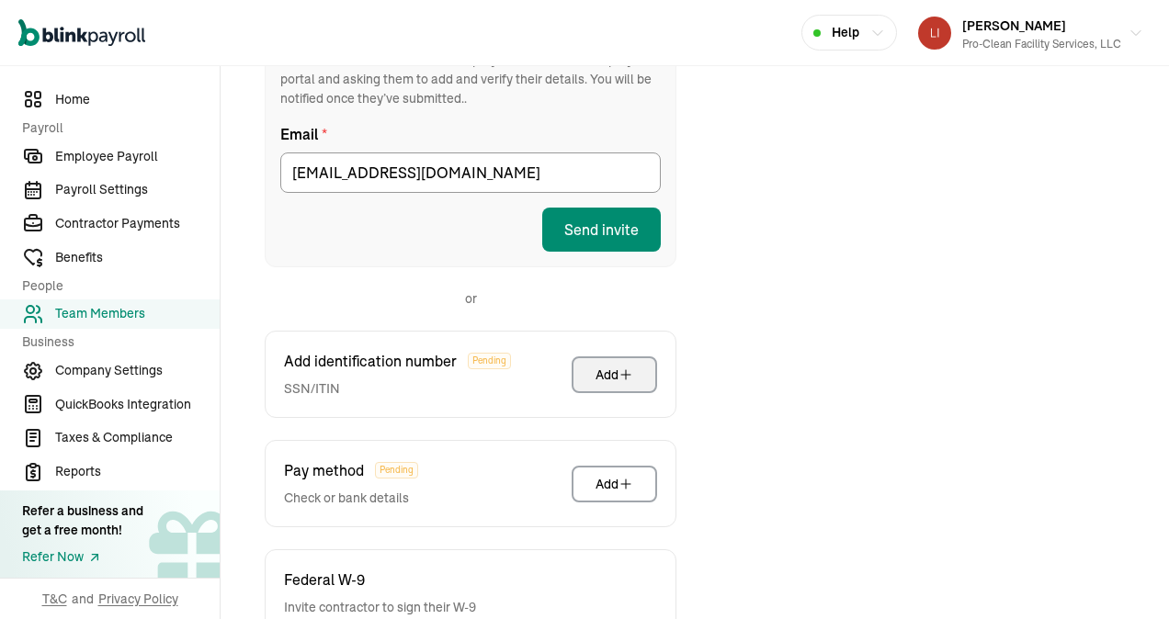
click at [611, 377] on div "Add" at bounding box center [614, 375] width 38 height 18
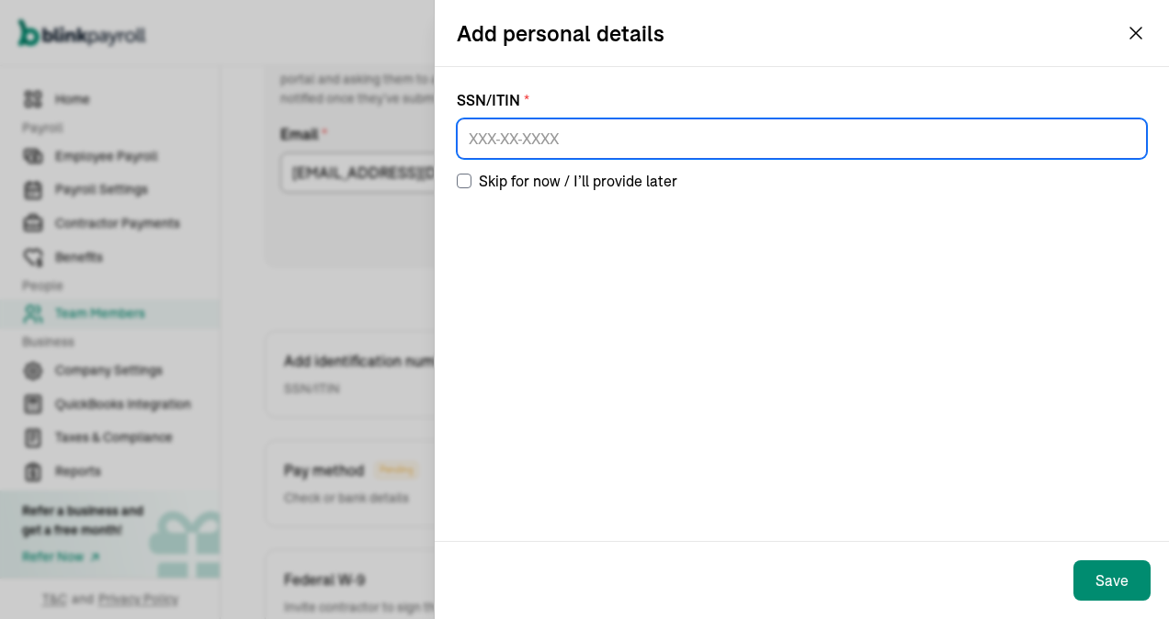
click at [497, 143] on input at bounding box center [802, 139] width 690 height 40
type input "232-25-6846"
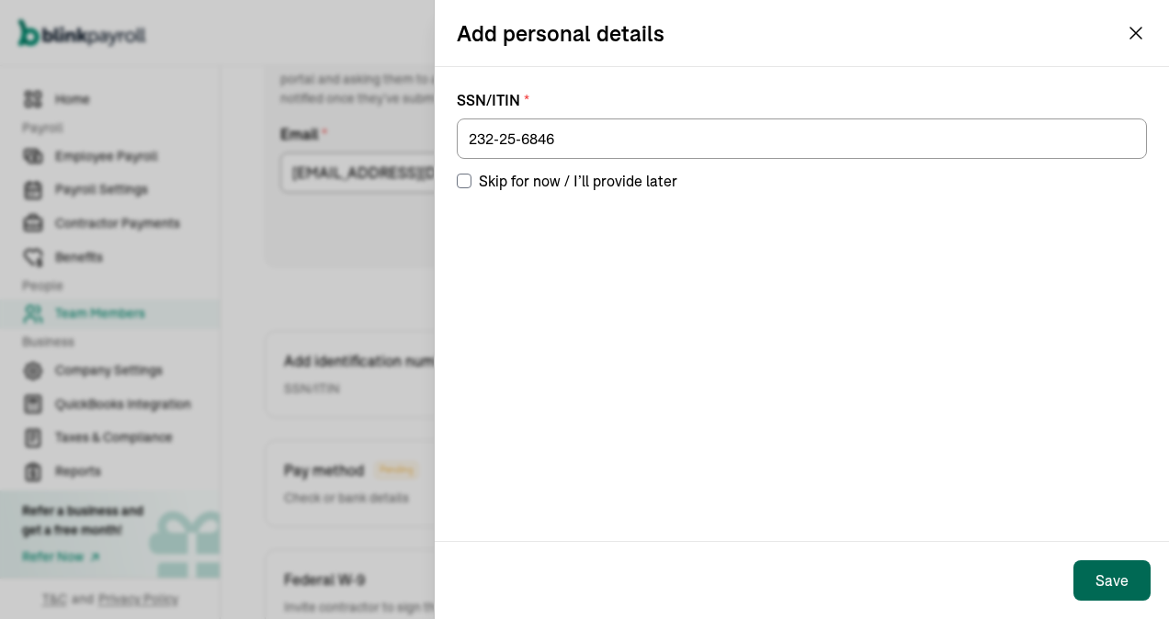
click at [1117, 574] on div "Save" at bounding box center [1111, 581] width 33 height 22
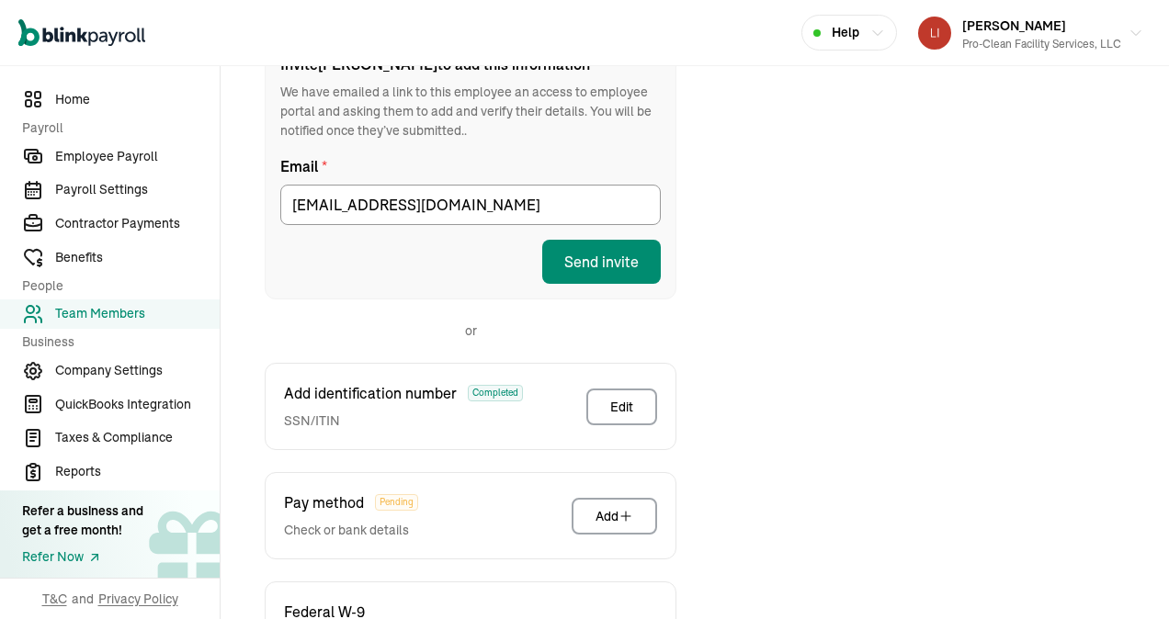
scroll to position [401, 0]
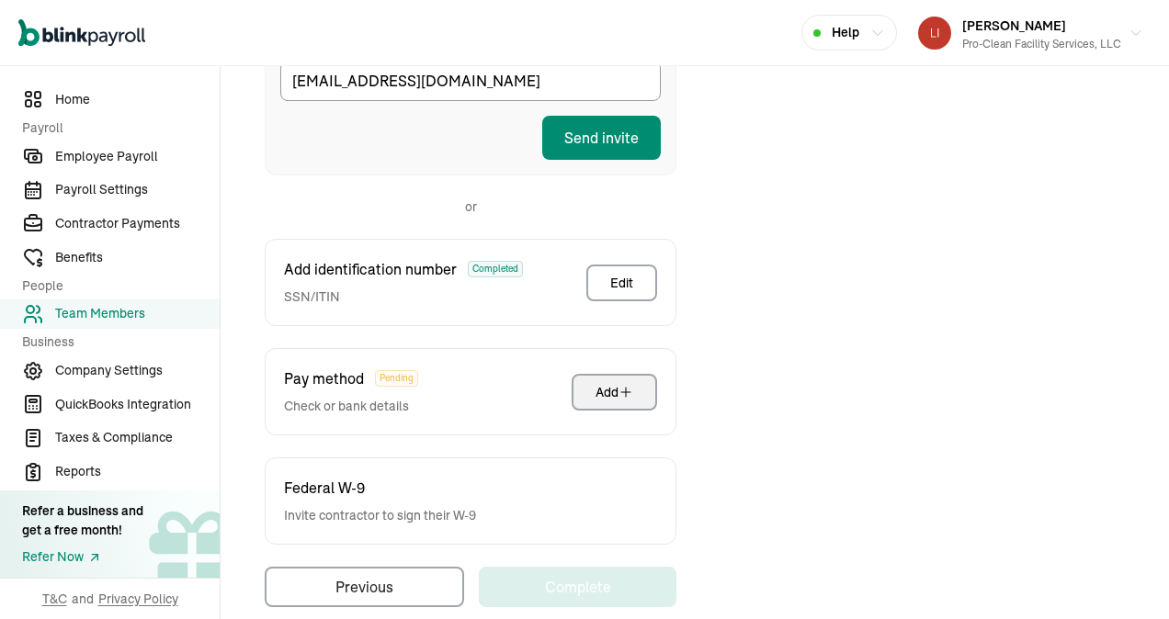
click at [613, 383] on div "Add" at bounding box center [614, 392] width 38 height 18
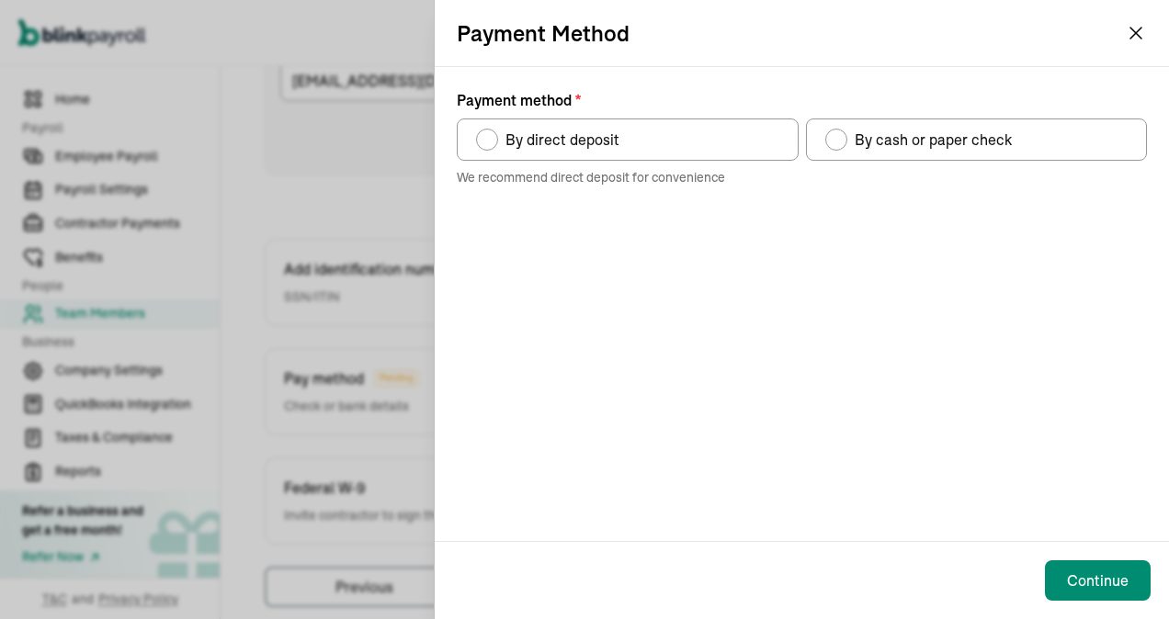
drag, startPoint x: 834, startPoint y: 142, endPoint x: 819, endPoint y: 290, distance: 149.7
click at [834, 147] on div "Payment method" at bounding box center [836, 140] width 22 height 22
click at [834, 142] on input "By cash or paper check" at bounding box center [831, 135] width 15 height 15
radio input "true"
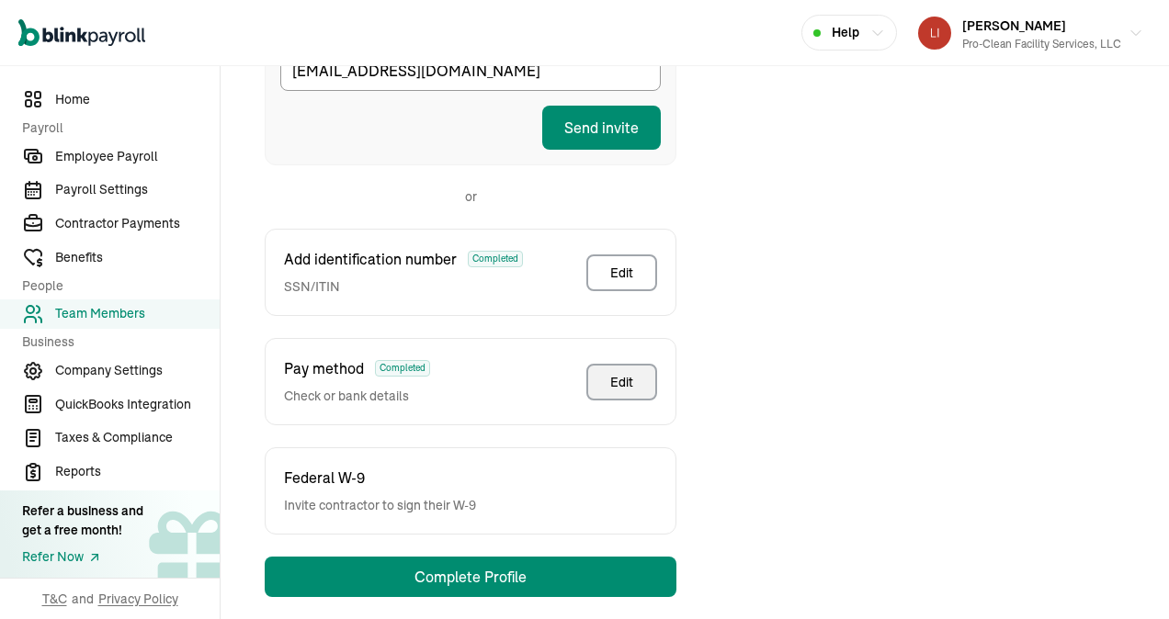
scroll to position [429, 0]
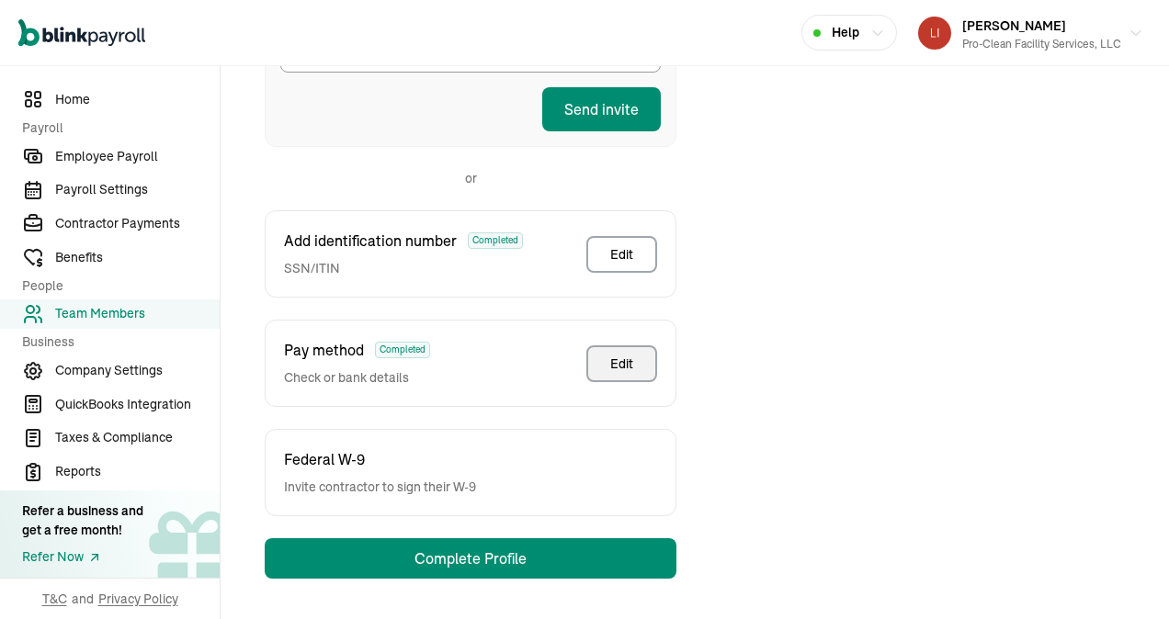
click at [600, 490] on div "Federal W-9 Invite contractor to sign their W-9" at bounding box center [471, 472] width 412 height 87
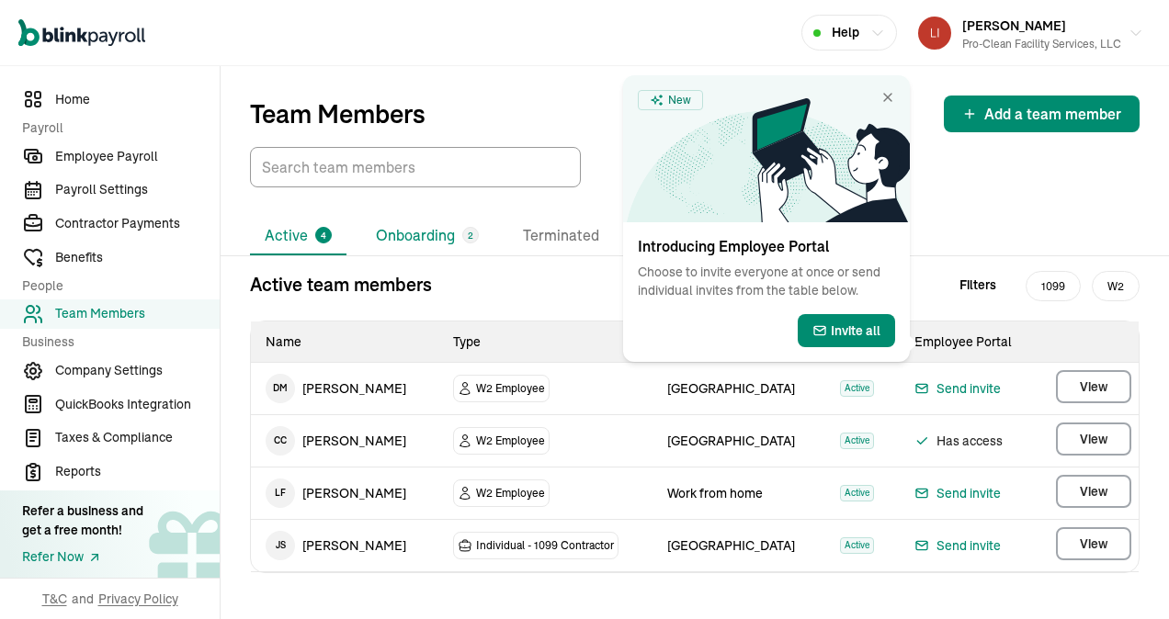
click at [447, 235] on li "Onboarding 2" at bounding box center [427, 236] width 132 height 39
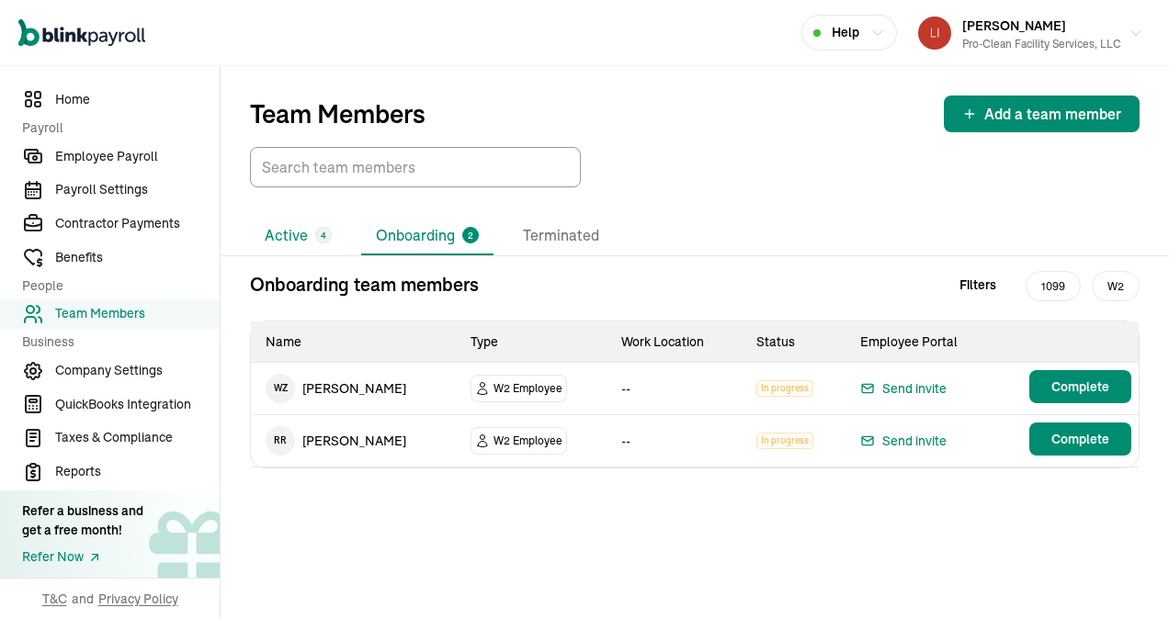
click at [301, 231] on li "Active 4" at bounding box center [298, 236] width 96 height 39
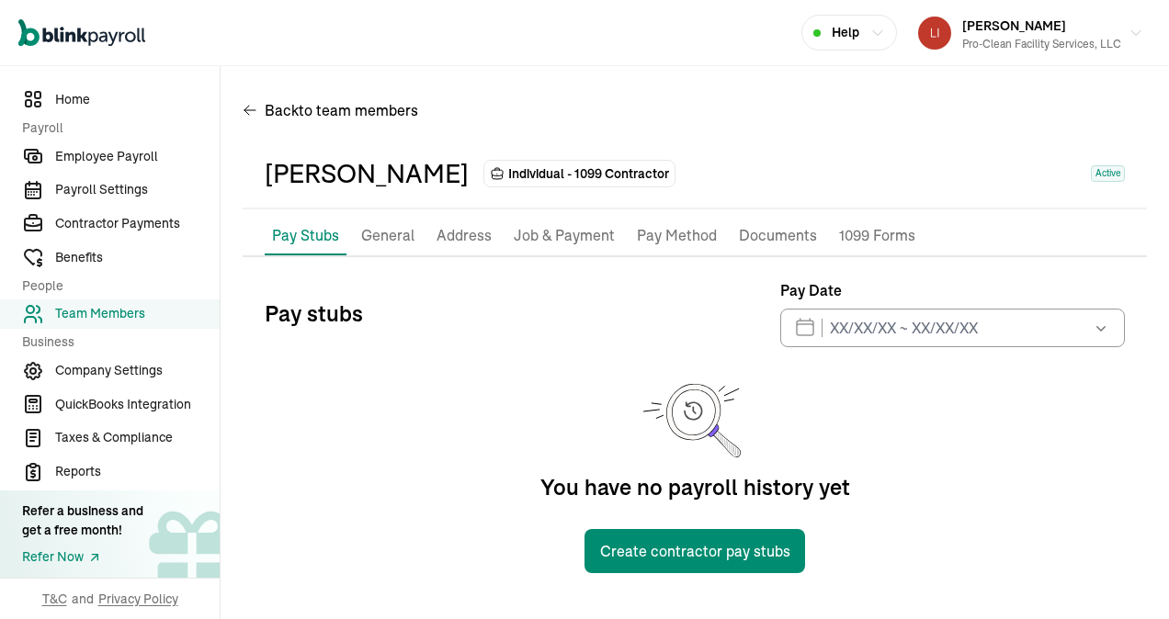
click at [508, 174] on span "Individual - 1099 Contractor" at bounding box center [588, 173] width 161 height 18
